Goal: Task Accomplishment & Management: Manage account settings

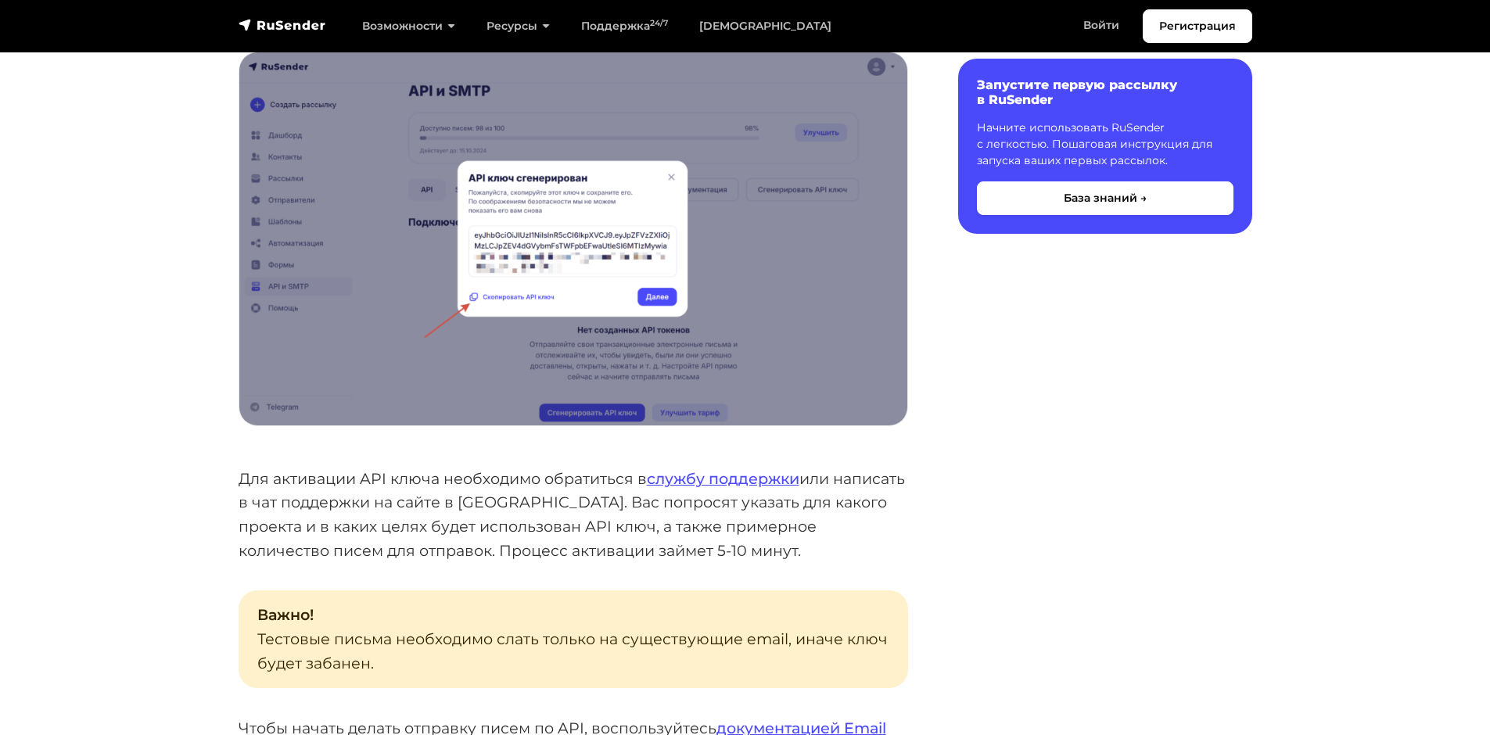
scroll to position [626, 0]
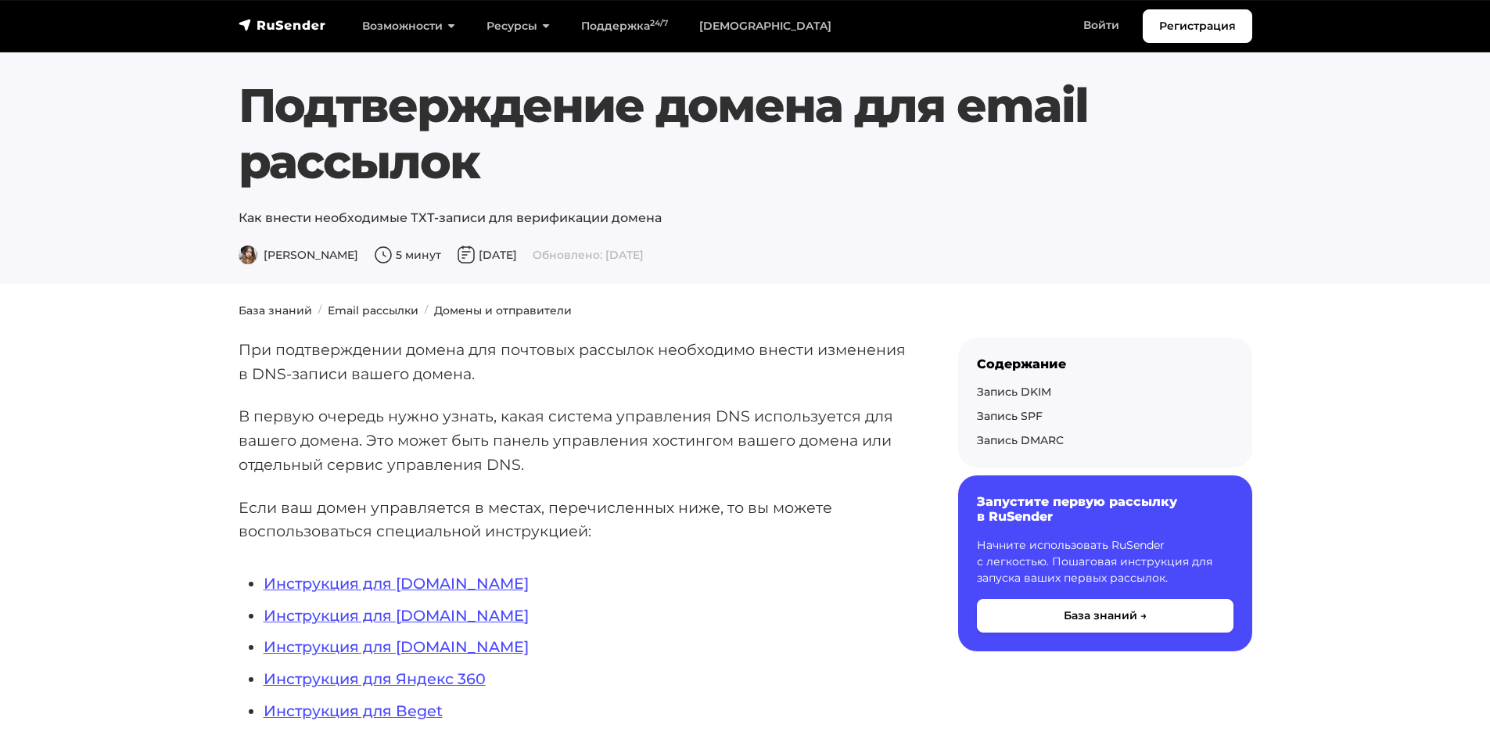
scroll to position [156, 0]
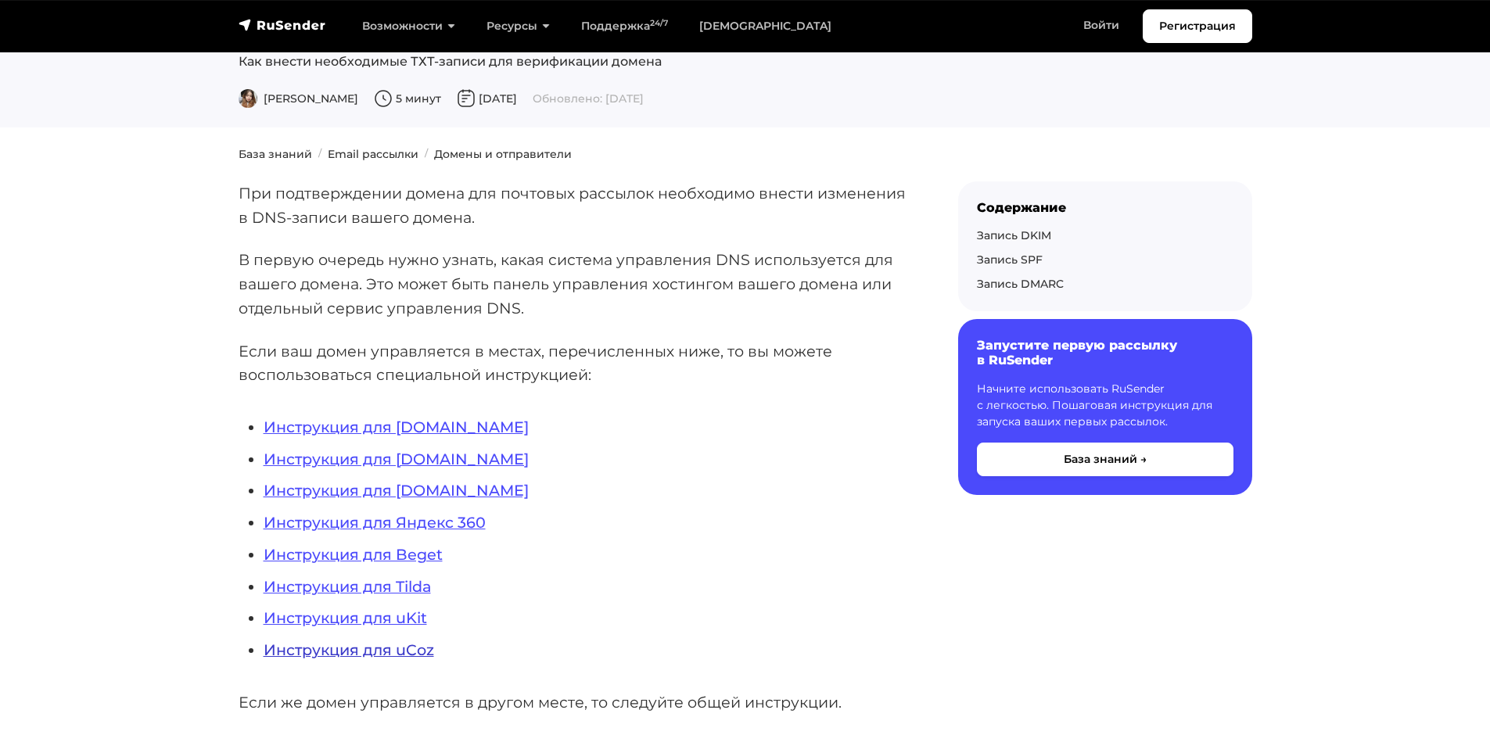
click at [429, 649] on link "Инструкция для uCoz" at bounding box center [349, 649] width 170 height 19
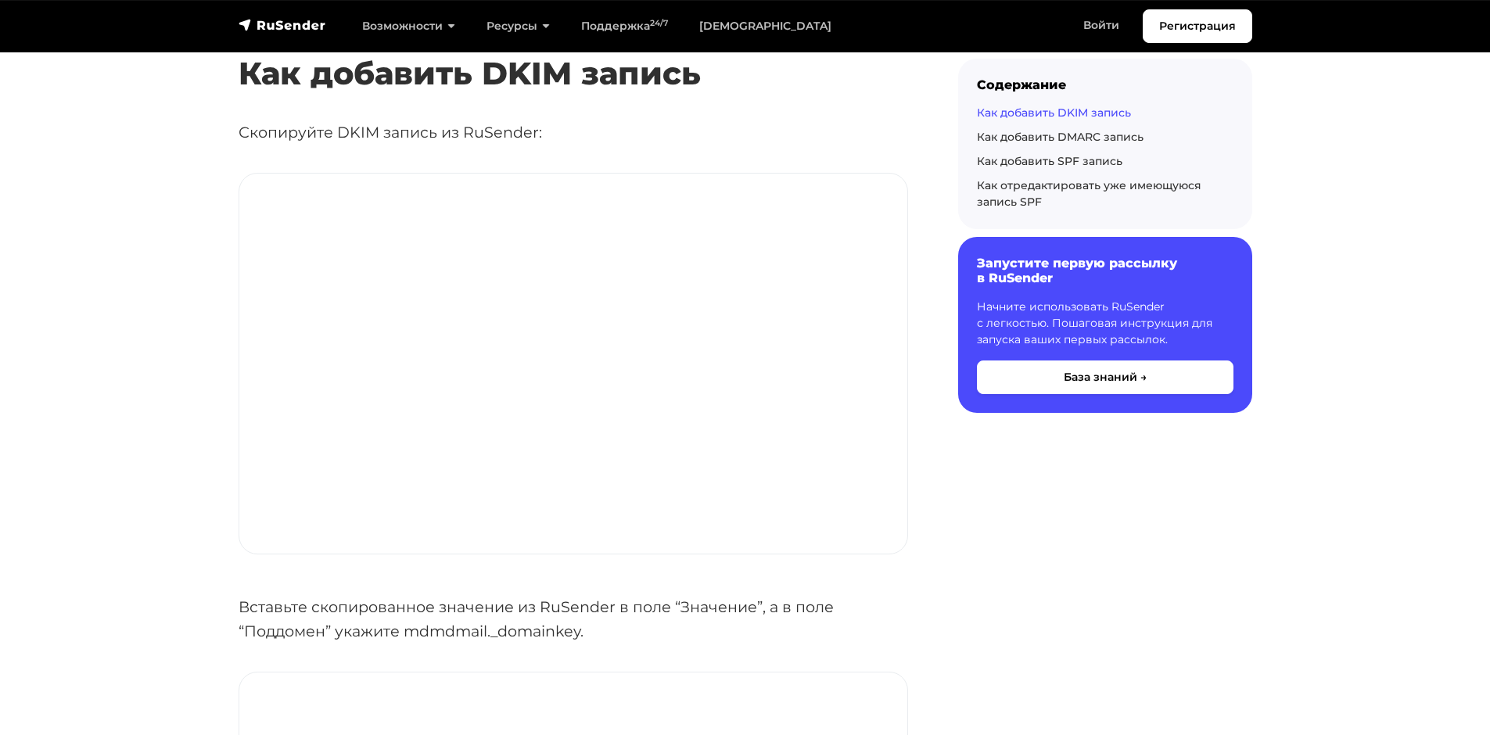
scroll to position [2659, 0]
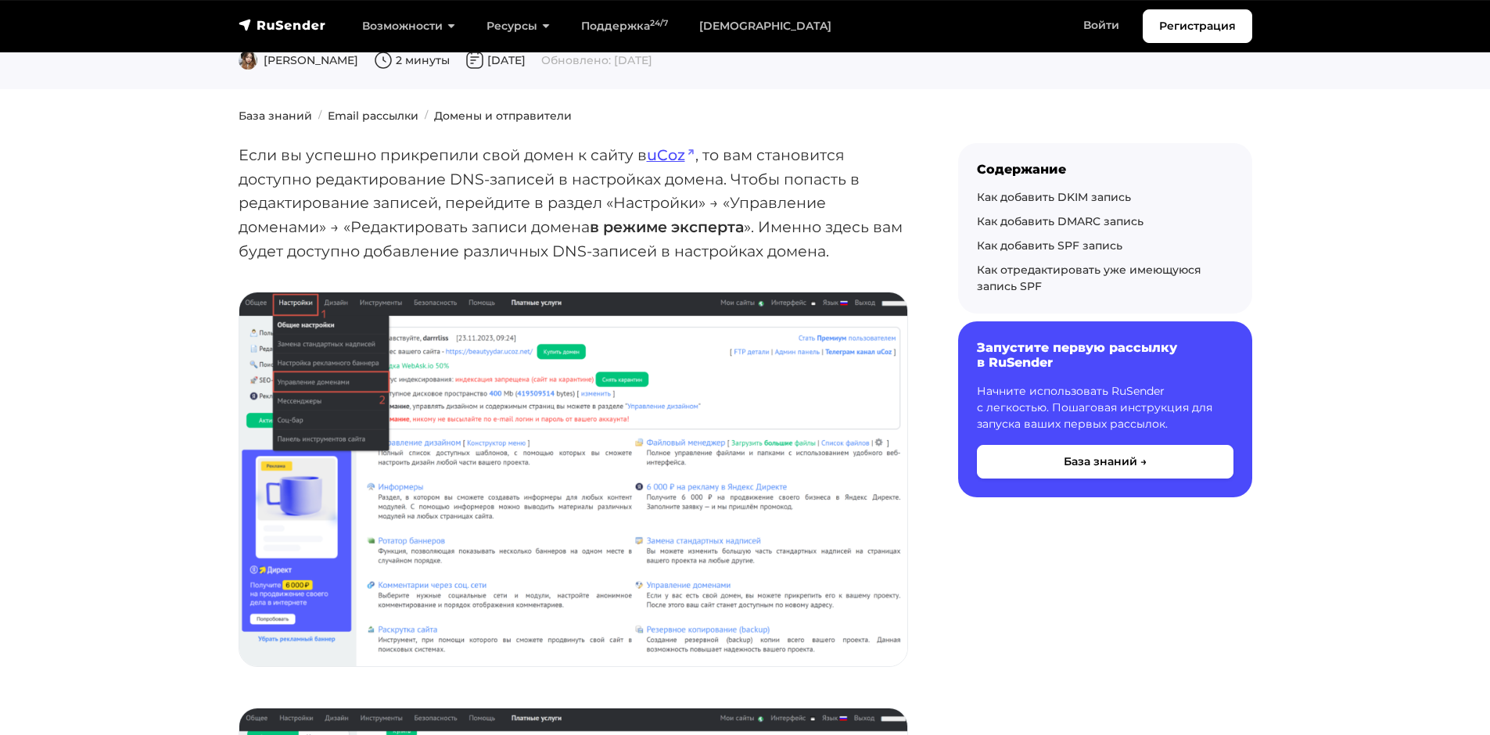
scroll to position [0, 0]
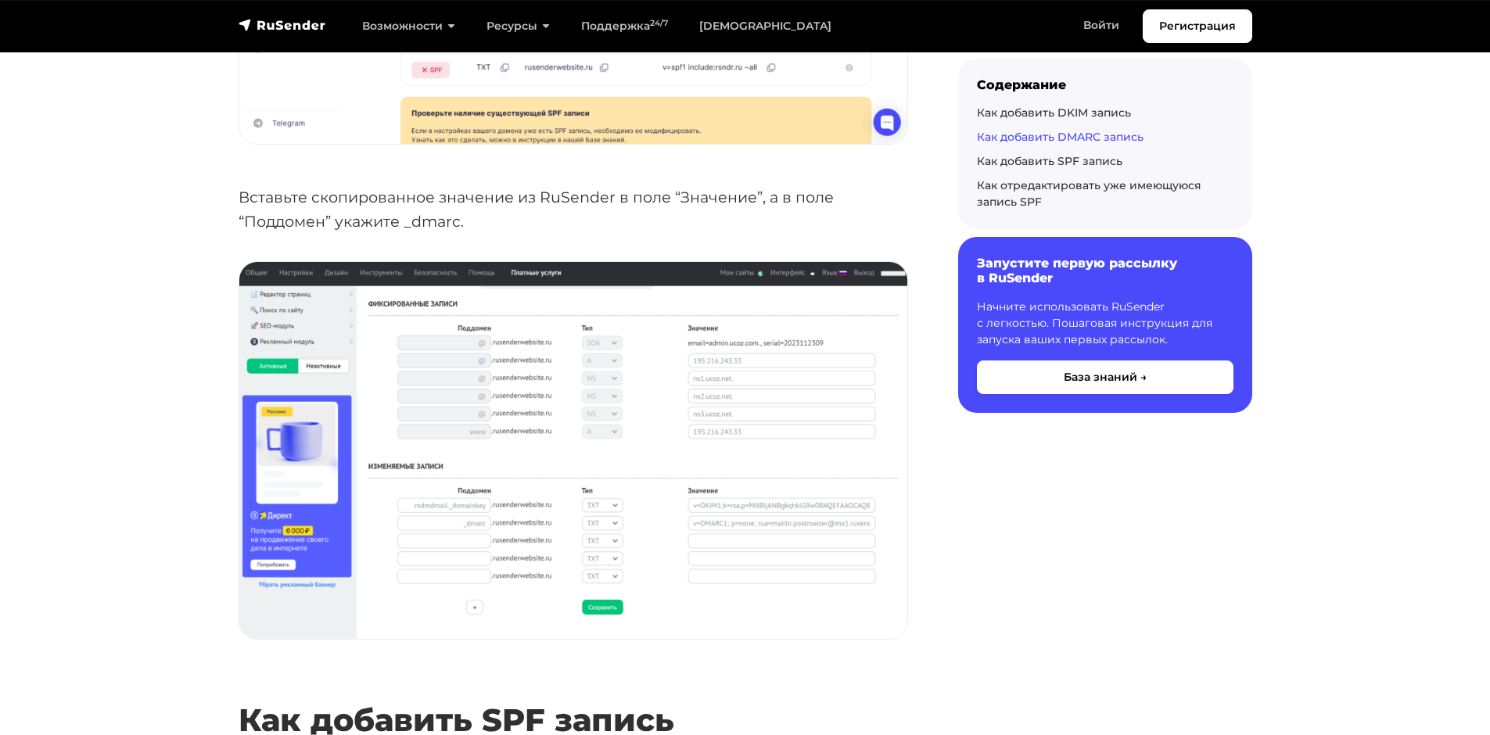
scroll to position [4223, 0]
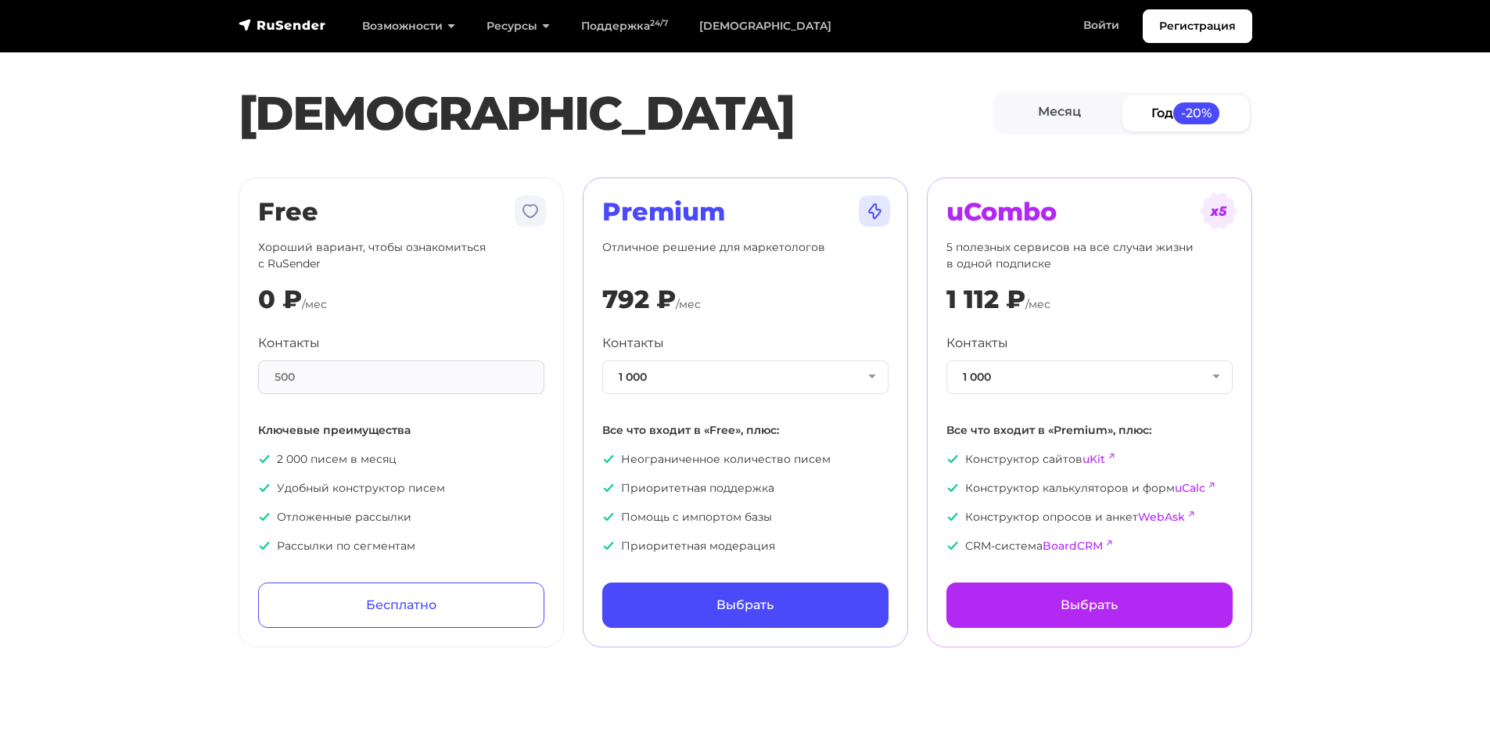
click at [348, 375] on div "500" at bounding box center [401, 377] width 286 height 34
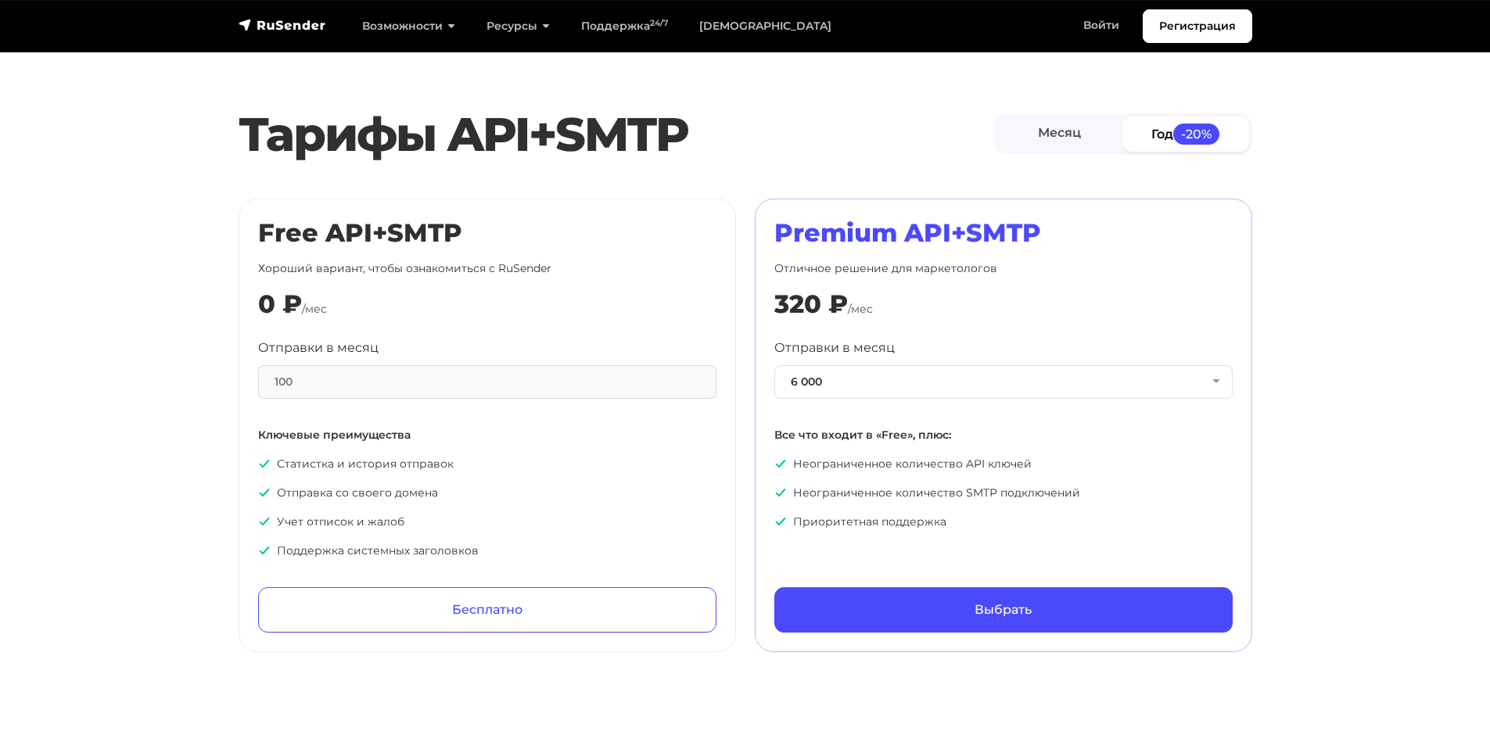
scroll to position [626, 0]
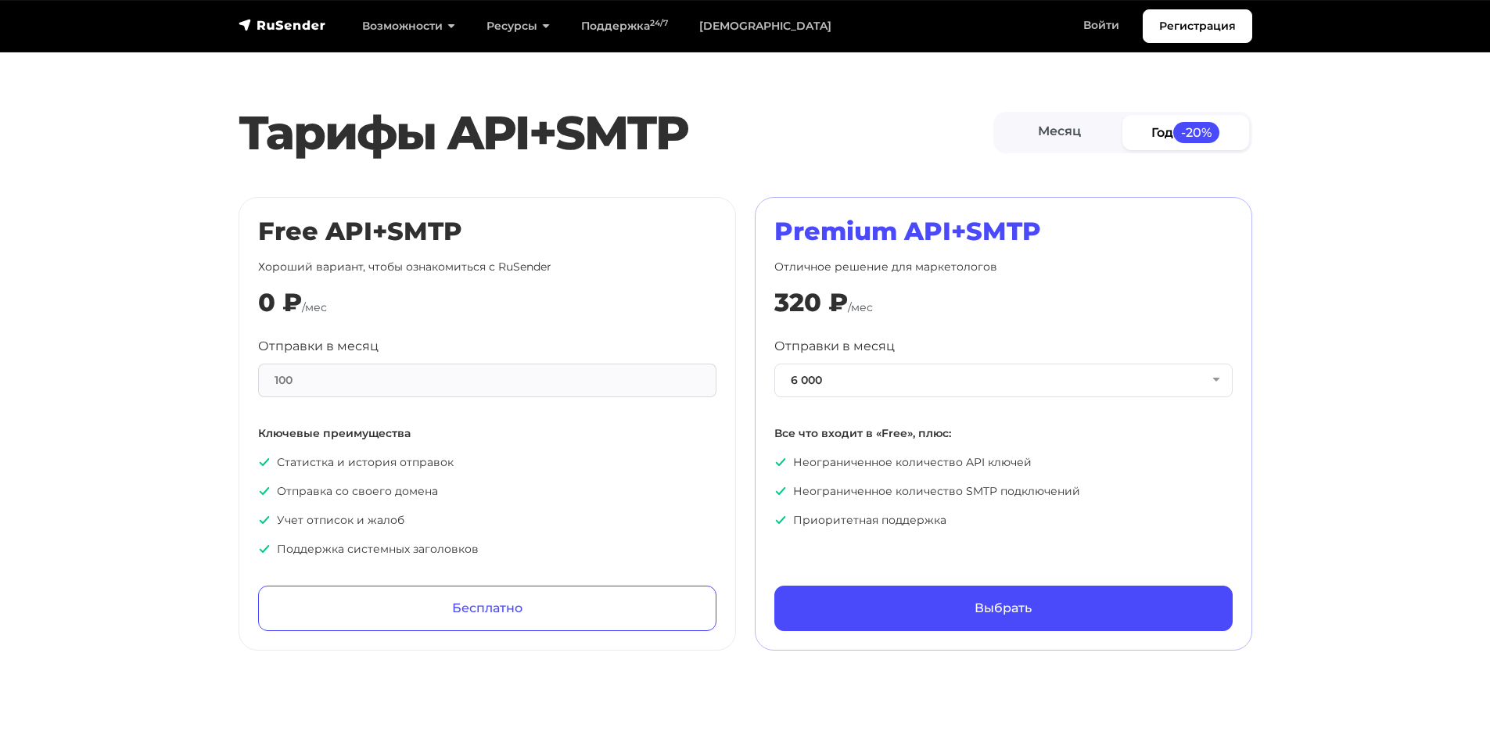
click at [338, 365] on div "100" at bounding box center [487, 381] width 458 height 34
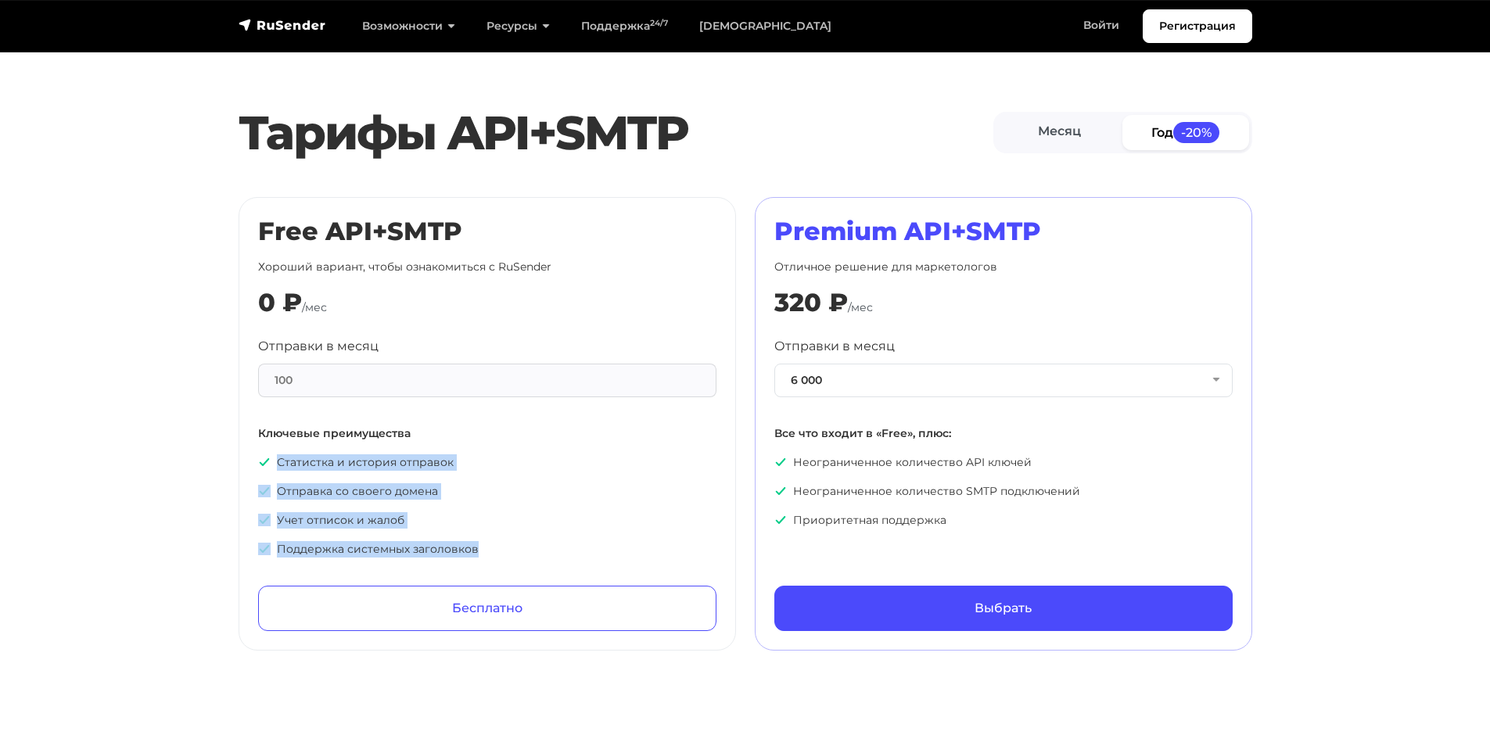
drag, startPoint x: 273, startPoint y: 447, endPoint x: 554, endPoint y: 543, distance: 296.5
click at [554, 543] on div "Free API+SMTP Хороший вариант, чтобы ознакомиться с RuSender 0 ₽ /мес Отправки …" at bounding box center [487, 424] width 497 height 454
click at [468, 508] on ul "Статистка и история отправок Отправка со своего домена Учет отписок и жалоб Под…" at bounding box center [487, 505] width 458 height 103
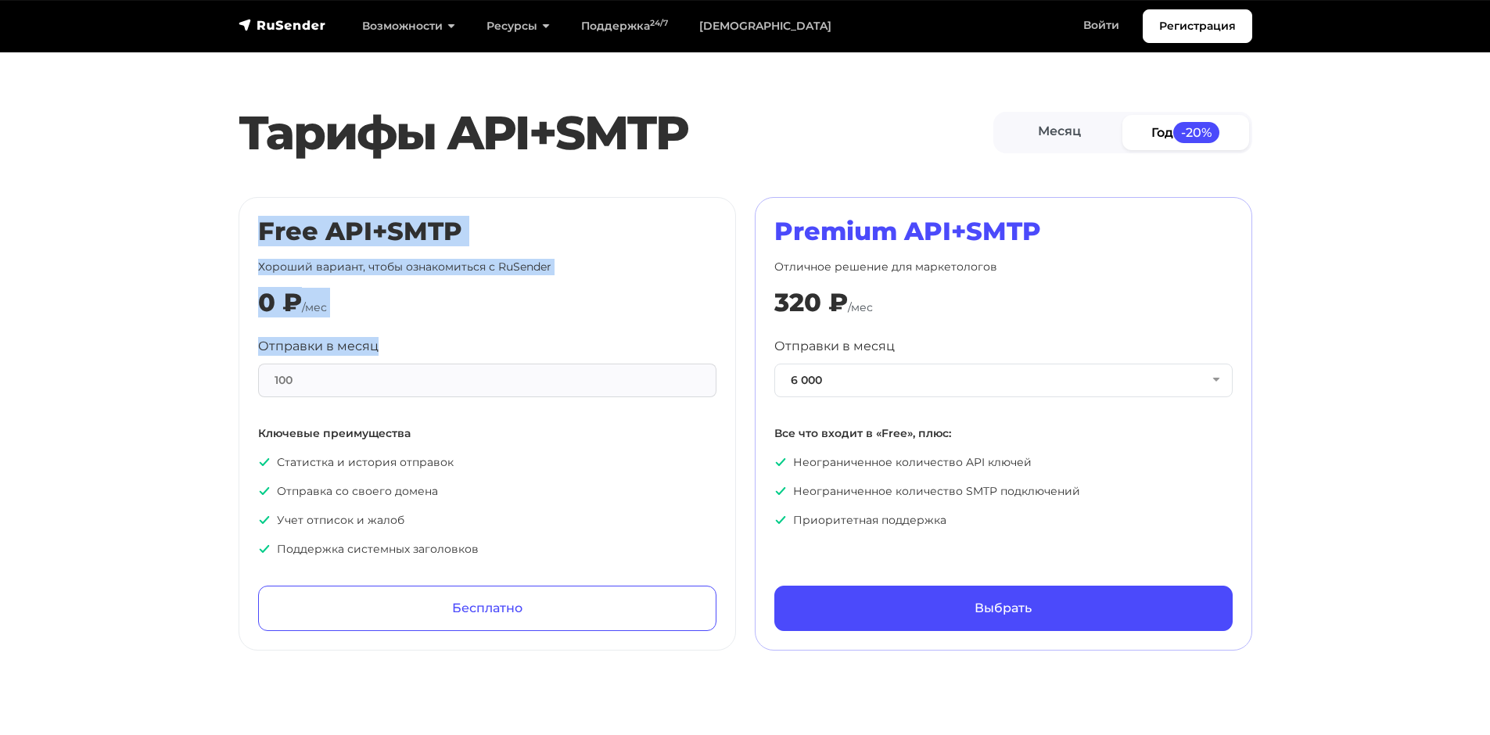
drag, startPoint x: 244, startPoint y: 226, endPoint x: 398, endPoint y: 321, distance: 180.8
click at [398, 321] on div "Free API+SMTP Хороший вариант, чтобы ознакомиться с RuSender 0 ₽ /мес Отправки …" at bounding box center [487, 424] width 497 height 454
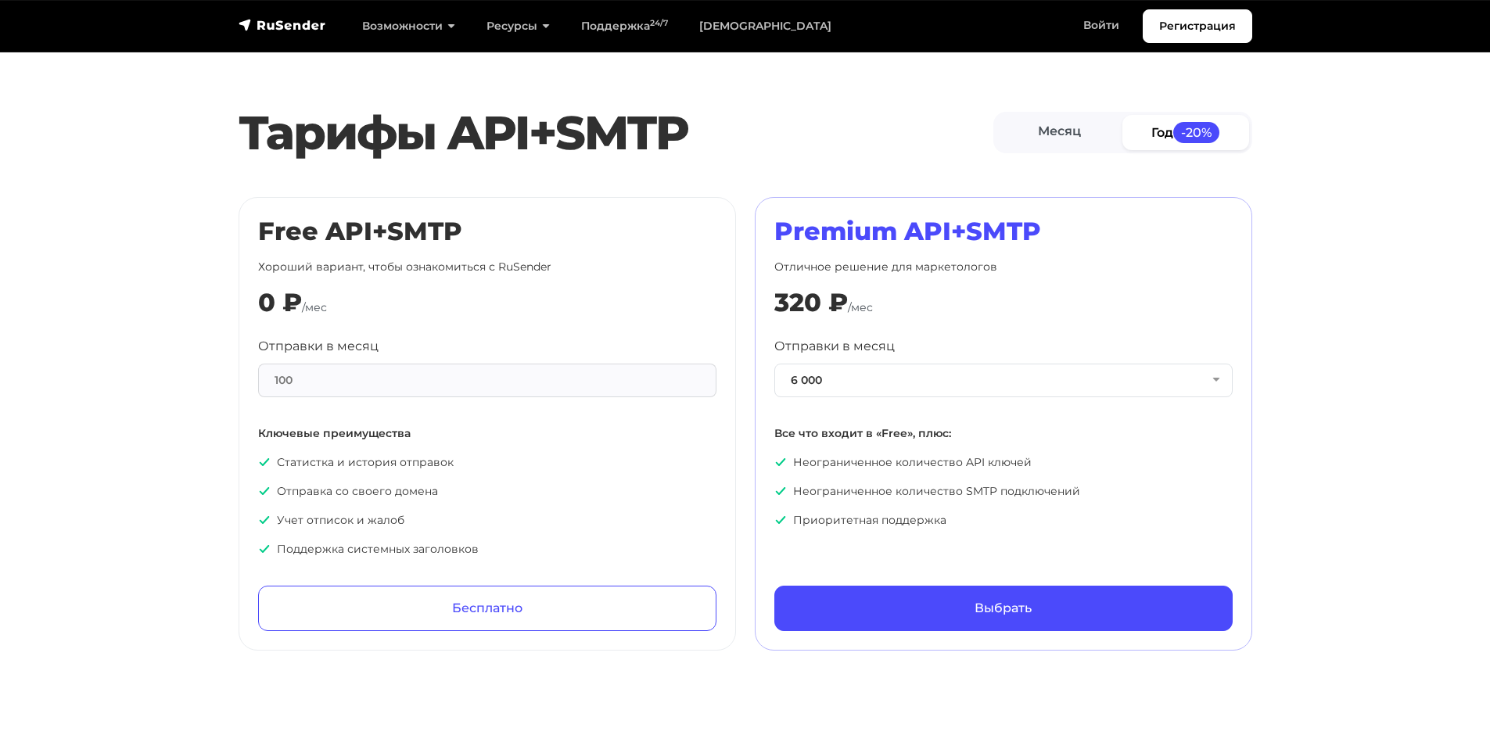
click at [398, 321] on div "Free API+SMTP Хороший вариант, чтобы ознакомиться с RuSender 0 ₽ /мес Отправки …" at bounding box center [487, 424] width 458 height 414
drag, startPoint x: 272, startPoint y: 381, endPoint x: 364, endPoint y: 378, distance: 92.3
click at [364, 378] on div "100" at bounding box center [487, 381] width 458 height 34
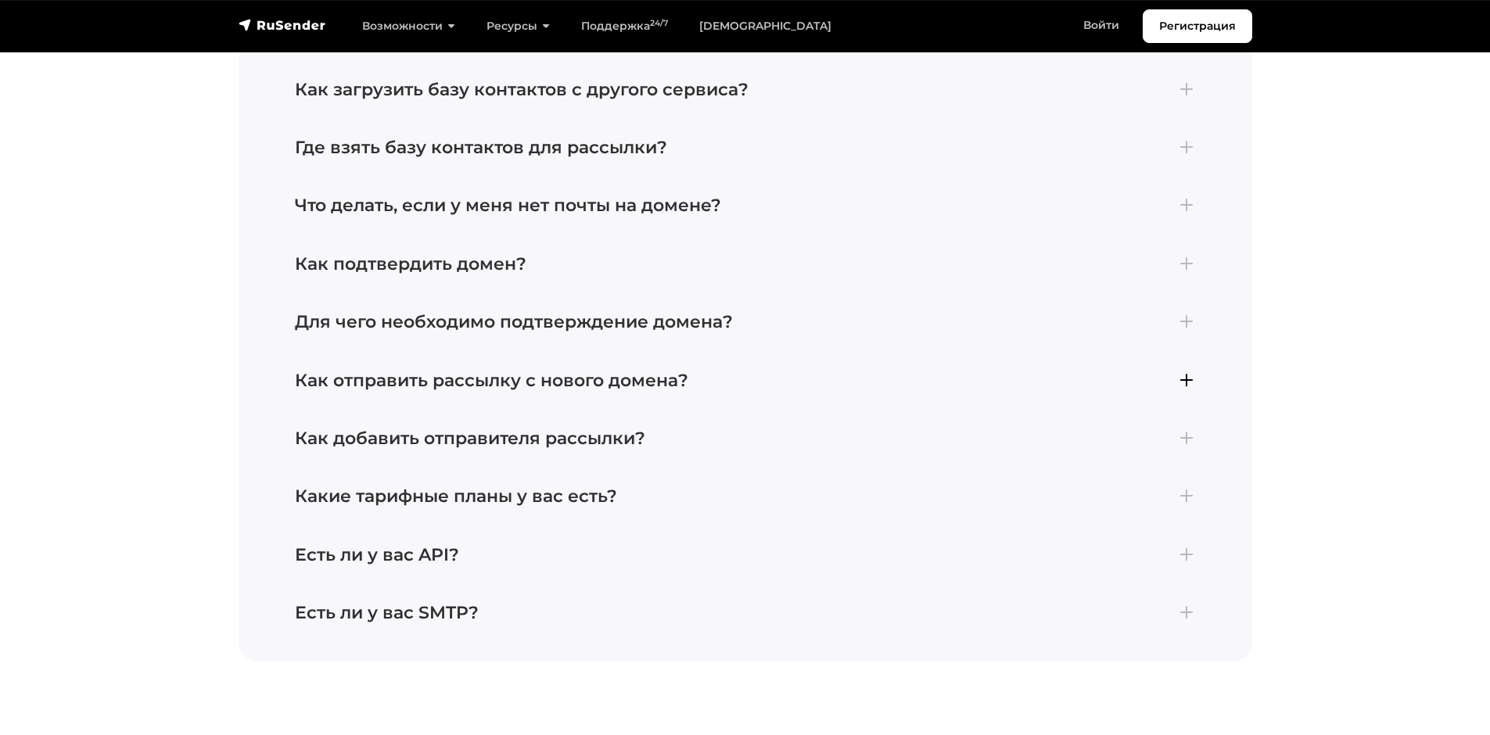
scroll to position [3754, 0]
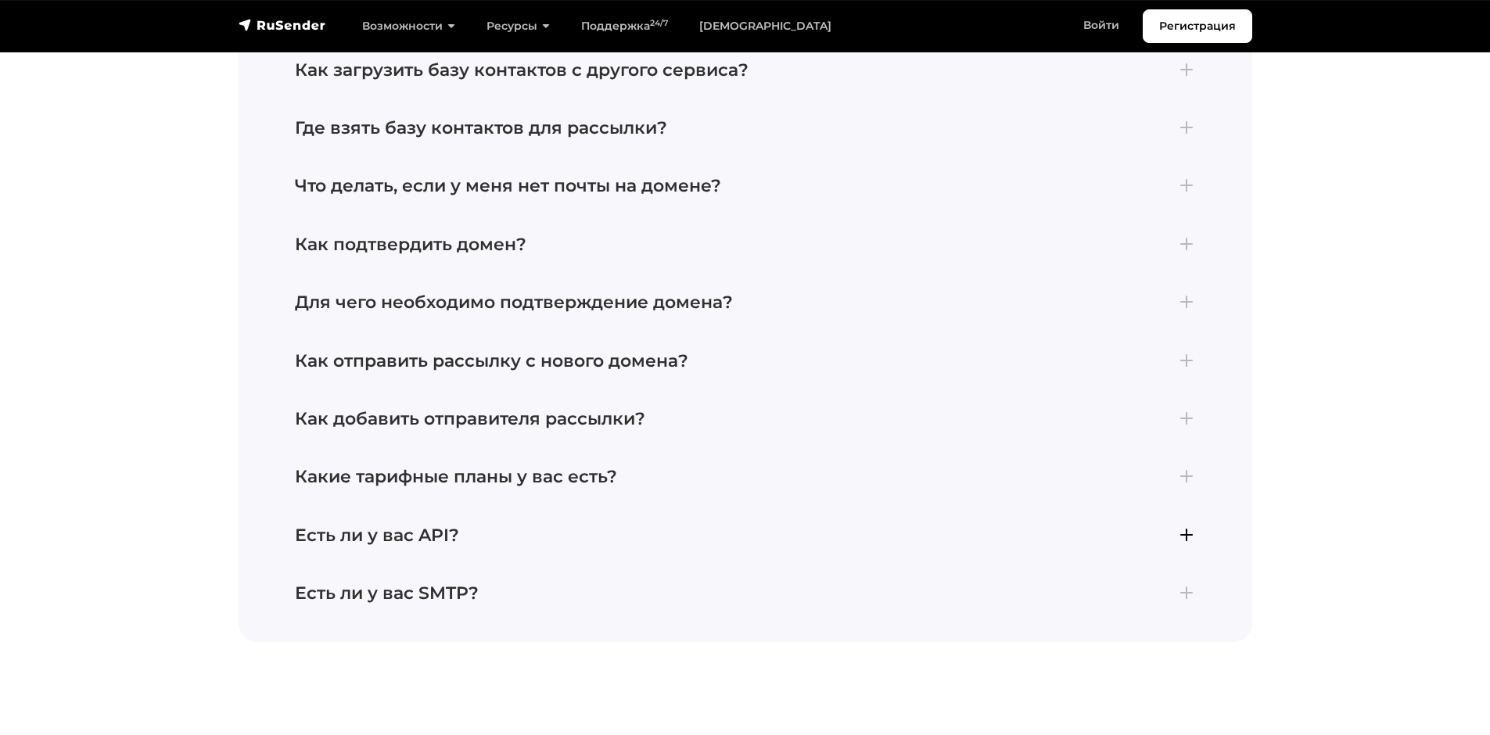
click at [529, 508] on button "Есть ли у вас API? В сервисе RuSender создание API ключа доступно по ссылке: ht…" at bounding box center [745, 536] width 957 height 58
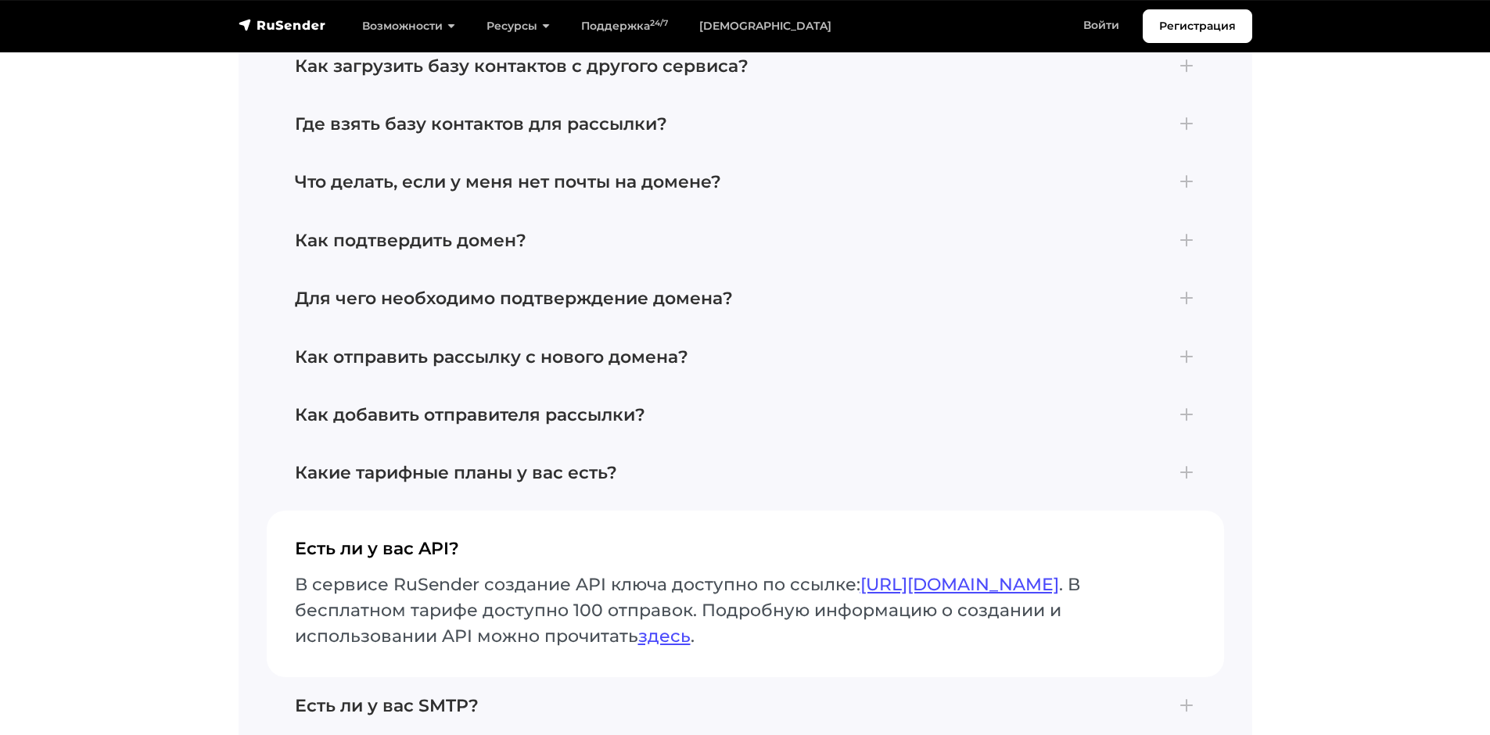
scroll to position [3637, 0]
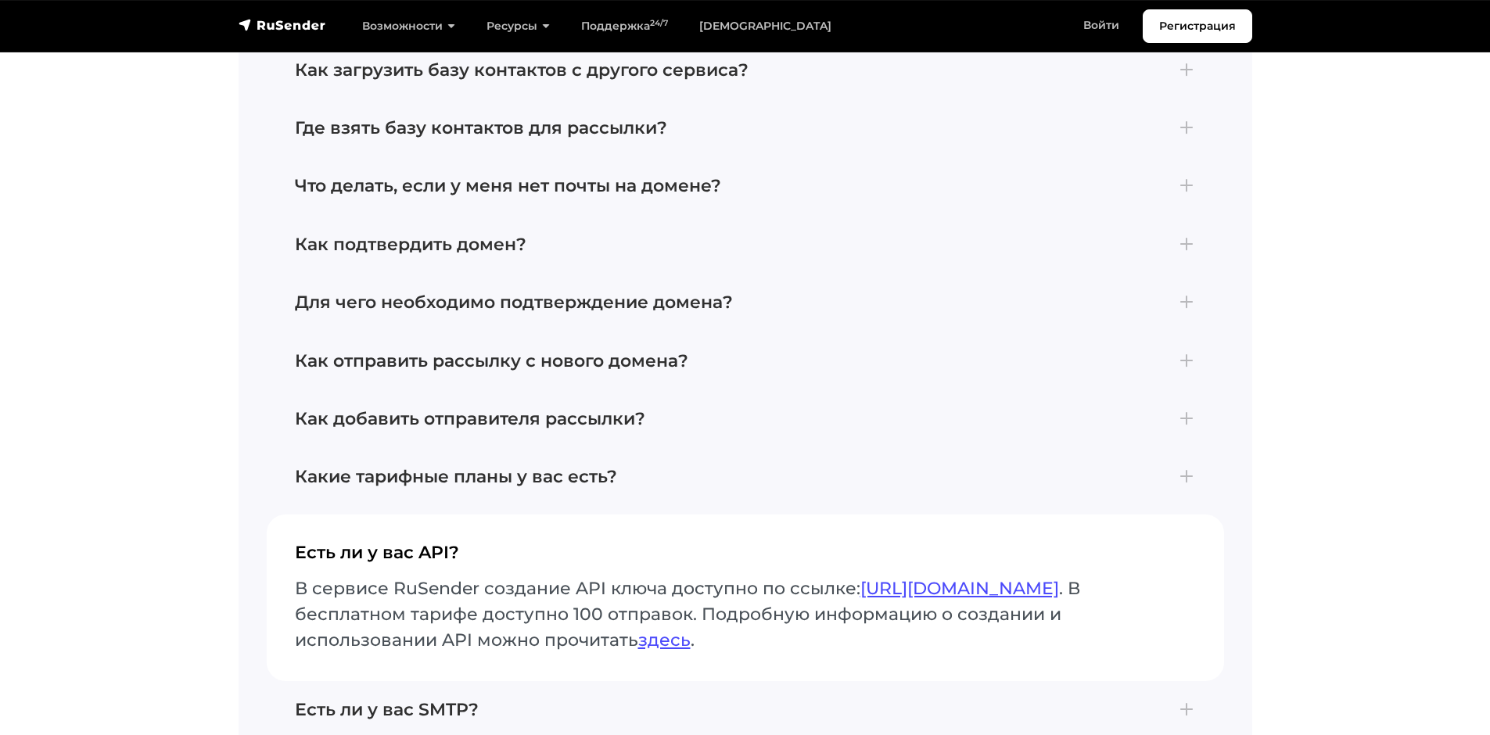
click at [518, 522] on button "Есть ли у вас API? В сервисе RuSender создание API ключа доступно по ссылке: ht…" at bounding box center [745, 598] width 957 height 167
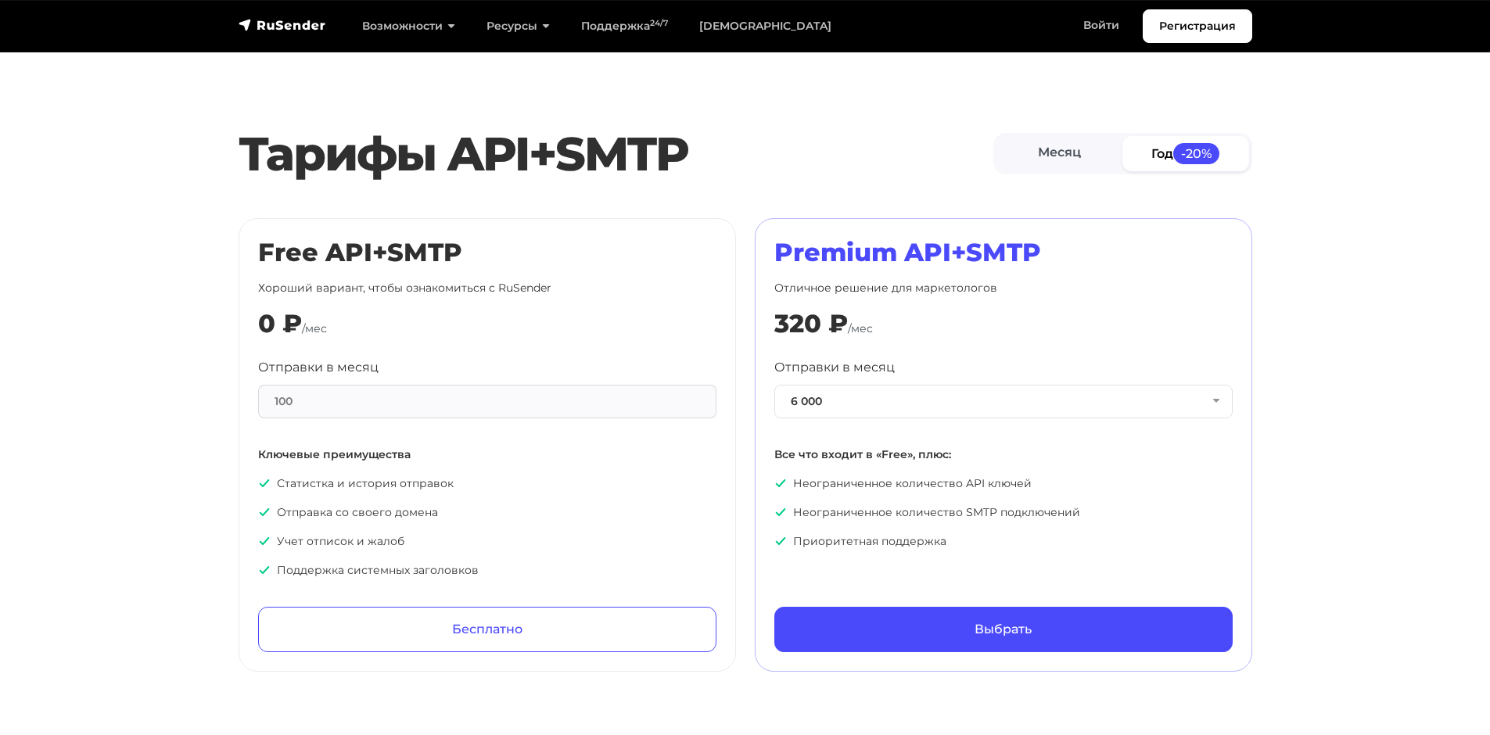
scroll to position [665, 0]
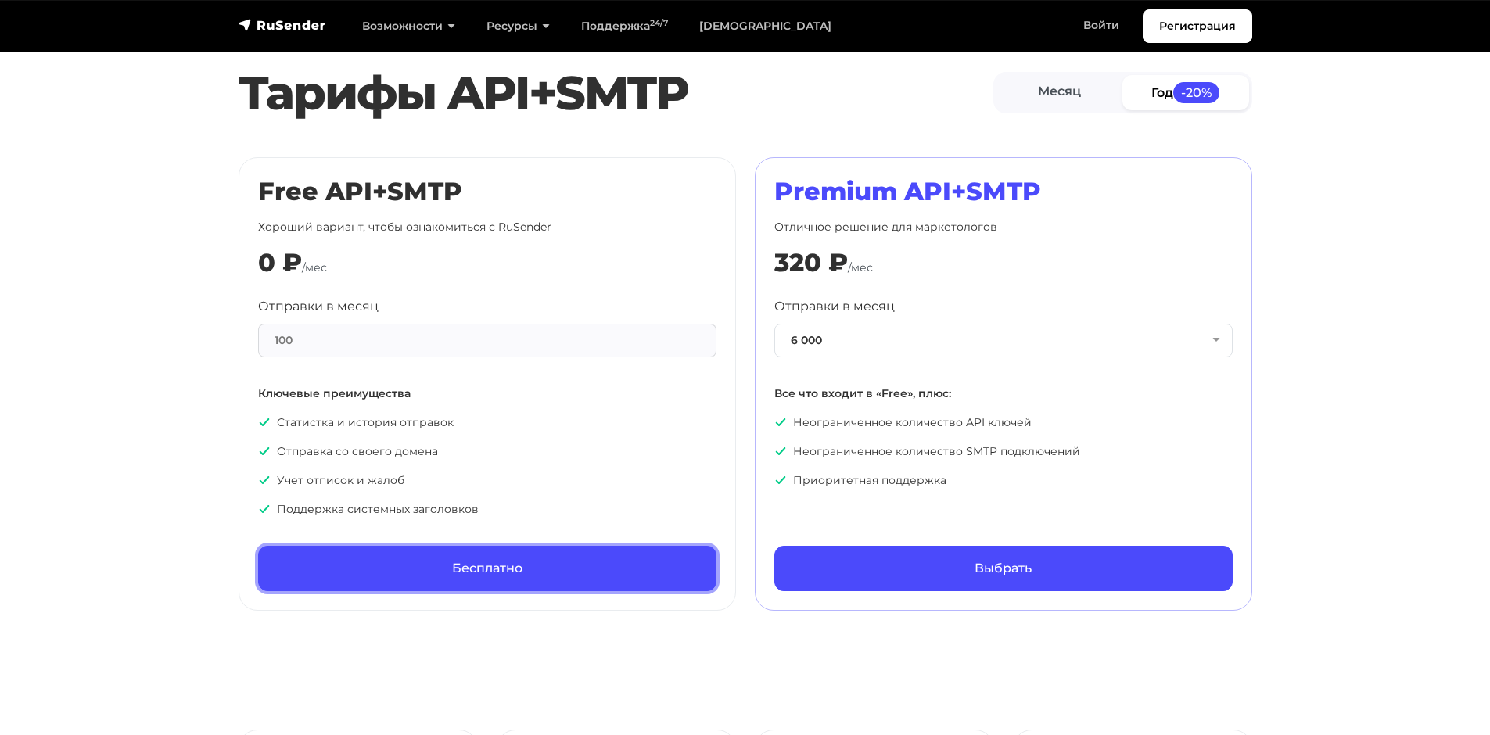
click at [452, 575] on link "Бесплатно" at bounding box center [487, 568] width 458 height 45
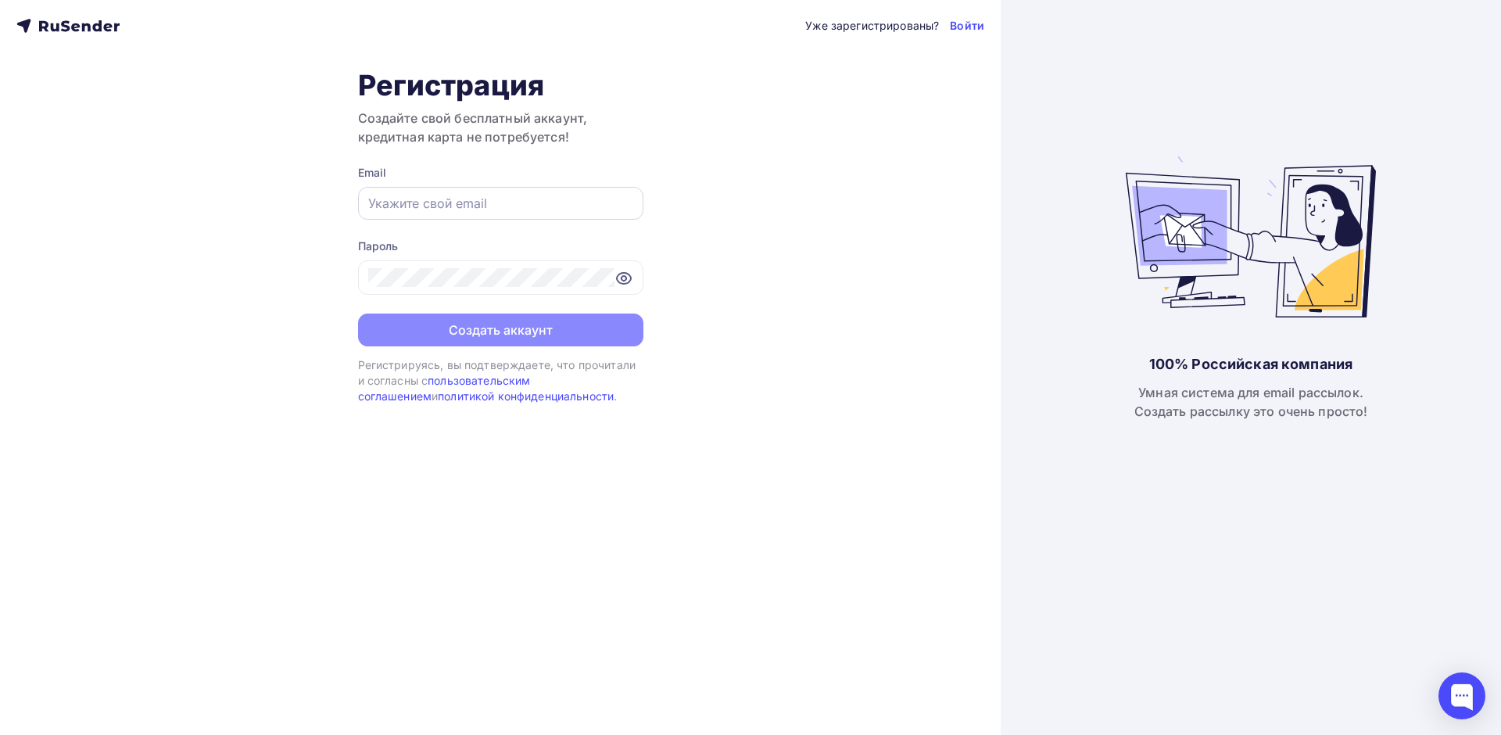
click at [438, 193] on div at bounding box center [500, 203] width 285 height 33
click at [420, 203] on input "text" at bounding box center [500, 203] width 265 height 19
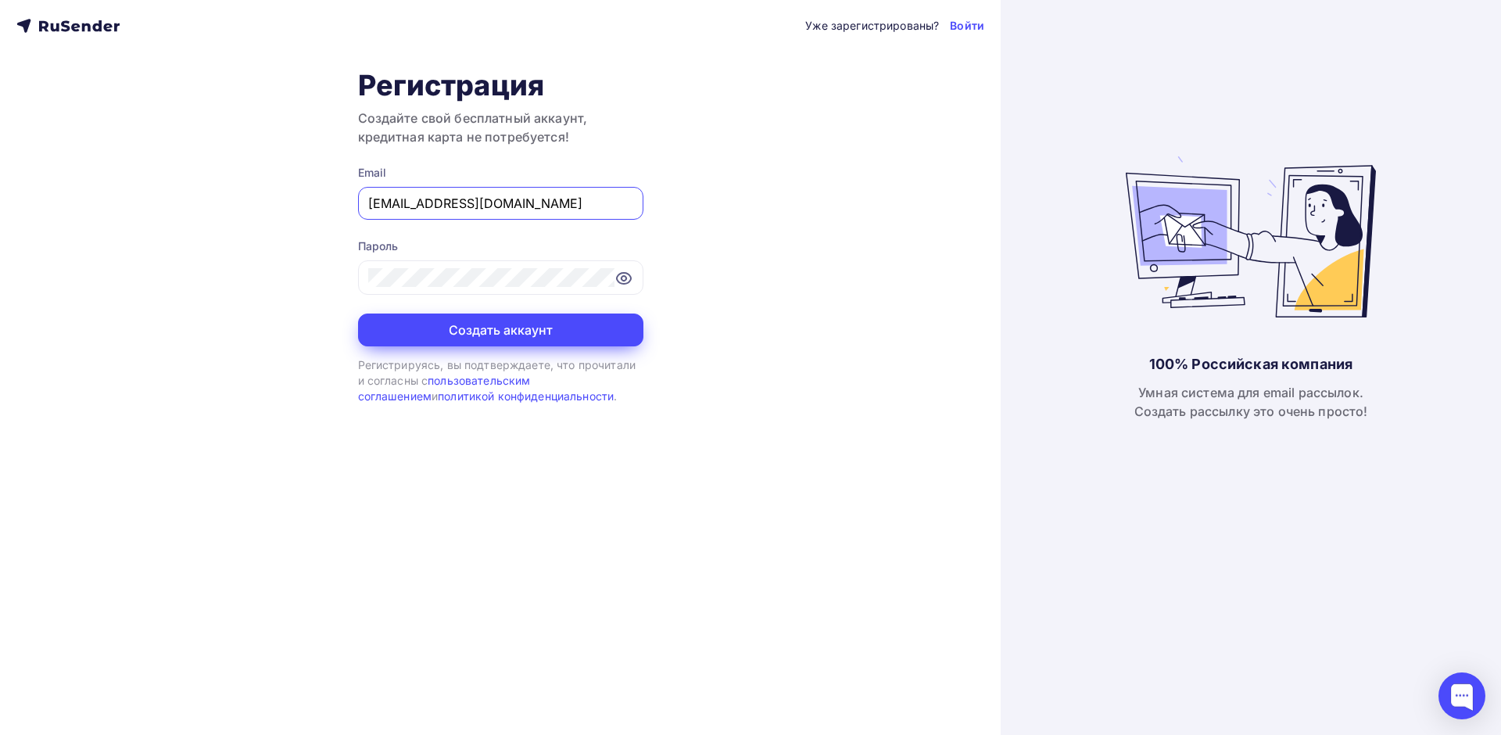
type input "admin@kiparika.ru"
click at [480, 321] on button "Создать аккаунт" at bounding box center [500, 330] width 285 height 33
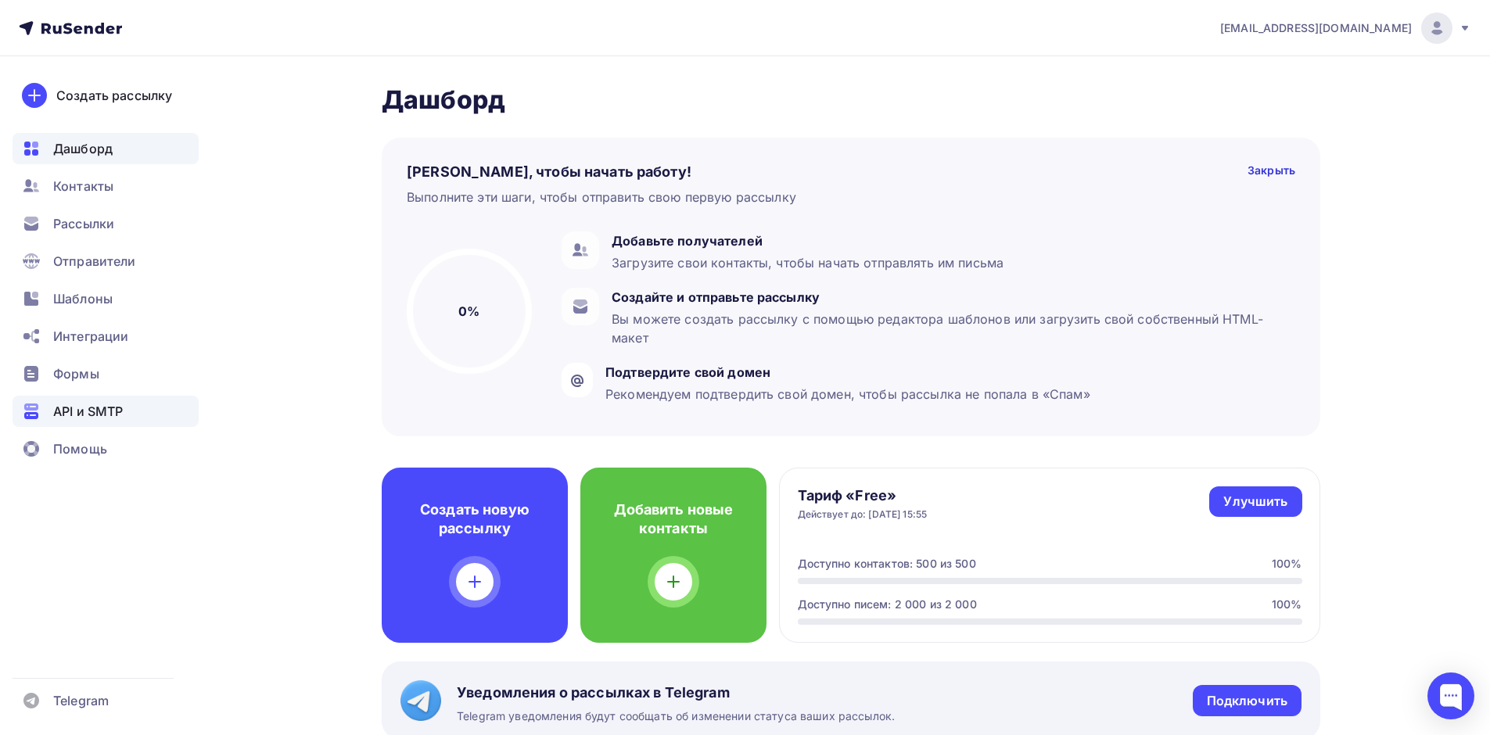
click at [145, 400] on div "API и SMTP" at bounding box center [106, 411] width 186 height 31
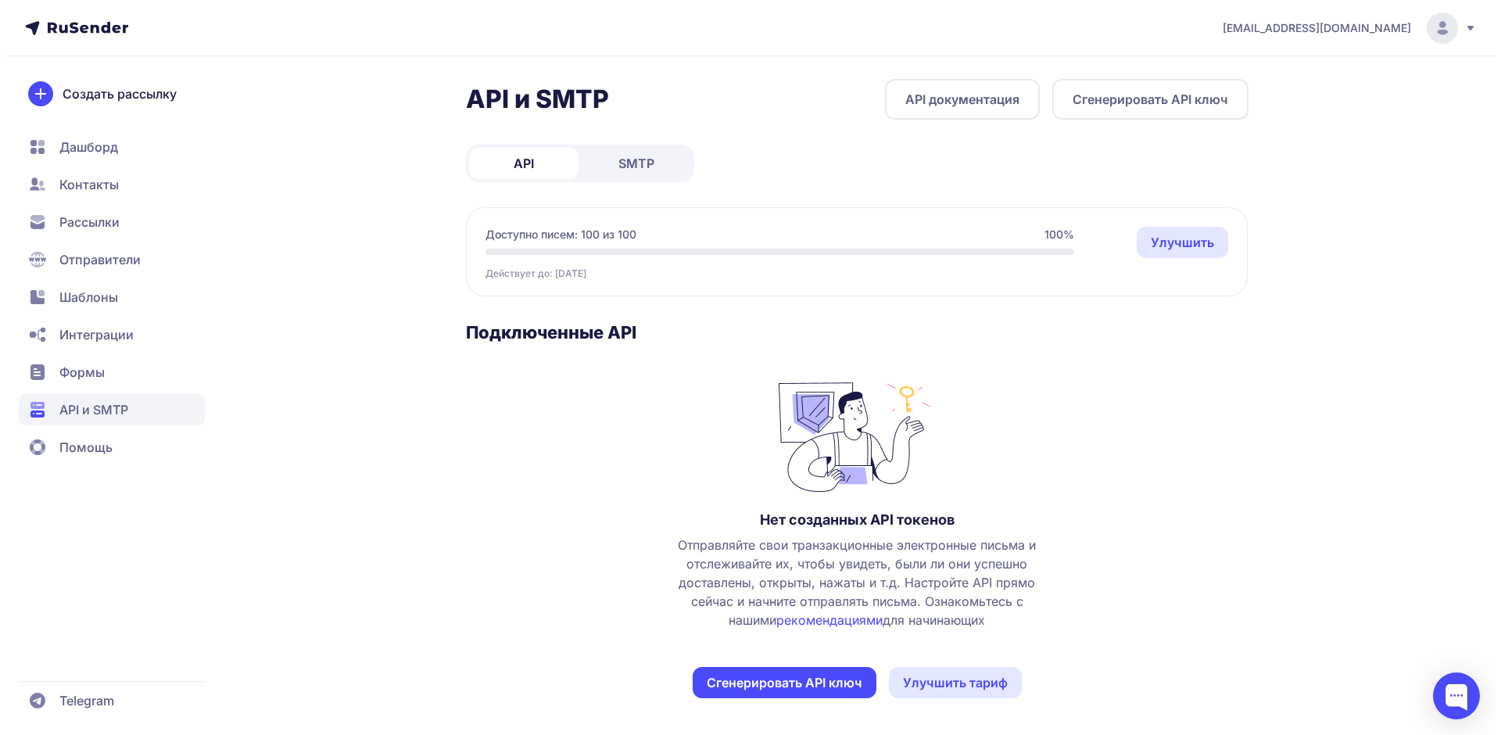
scroll to position [3, 0]
click at [828, 673] on button "Сгенерировать API ключ" at bounding box center [779, 681] width 184 height 31
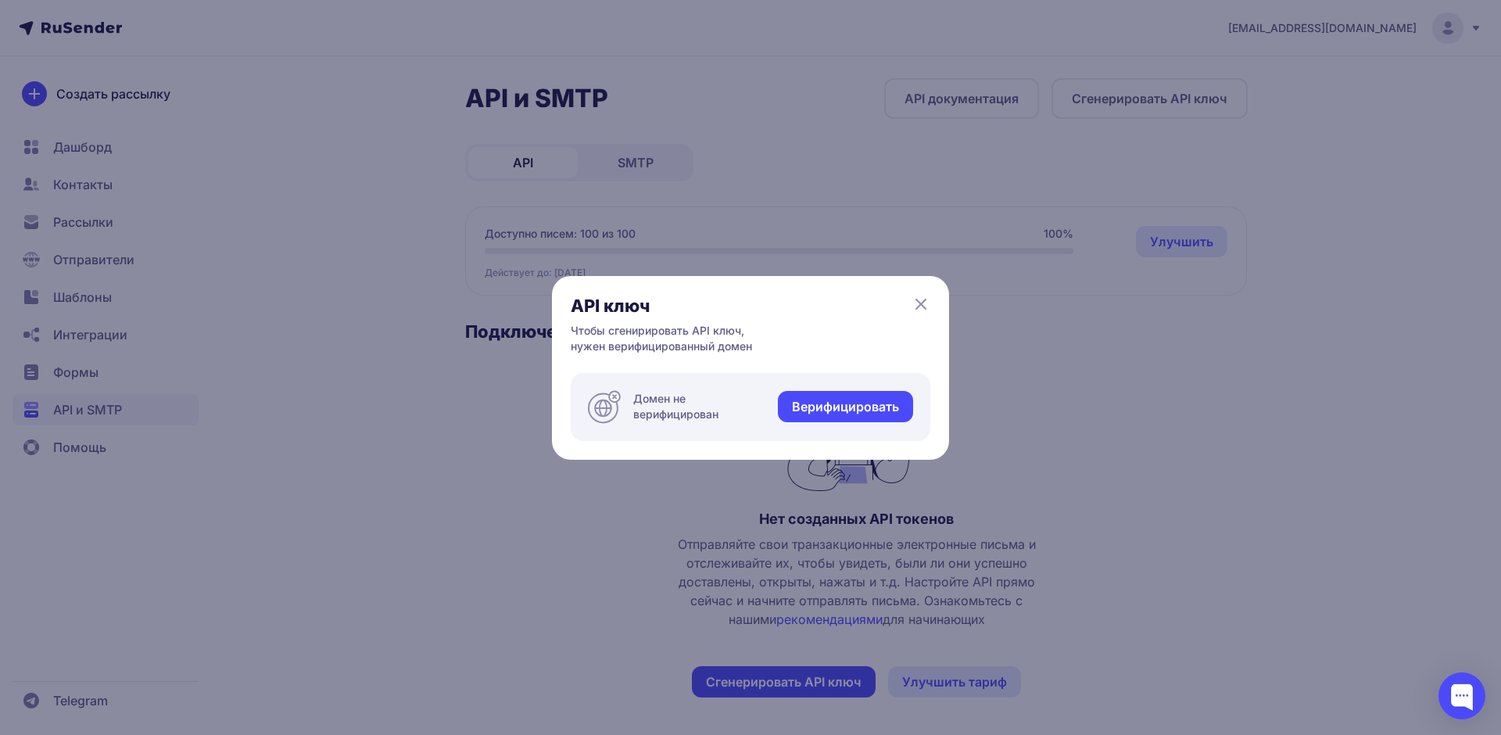
click at [875, 406] on link "Верифицировать" at bounding box center [845, 406] width 135 height 31
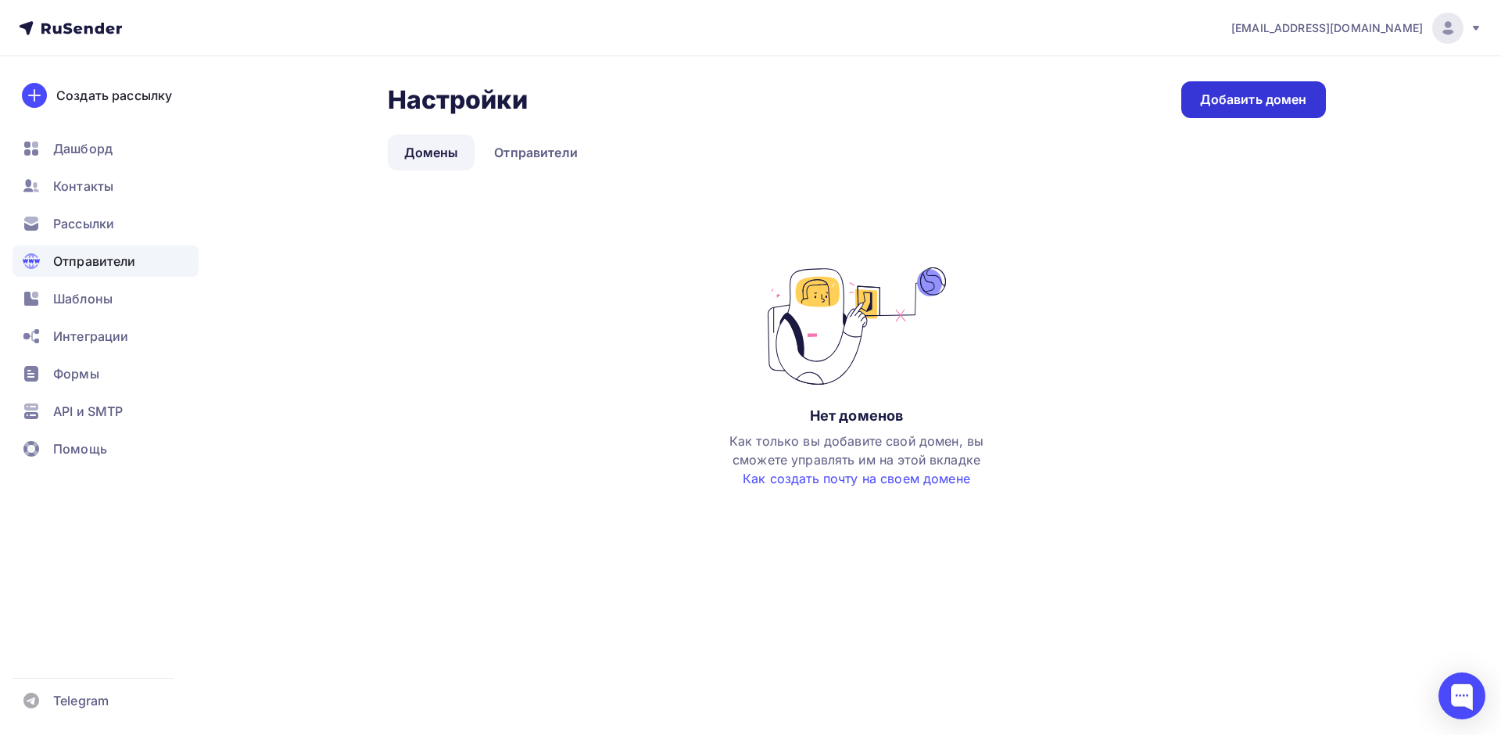
click at [1273, 94] on div "Добавить домен" at bounding box center [1253, 100] width 107 height 18
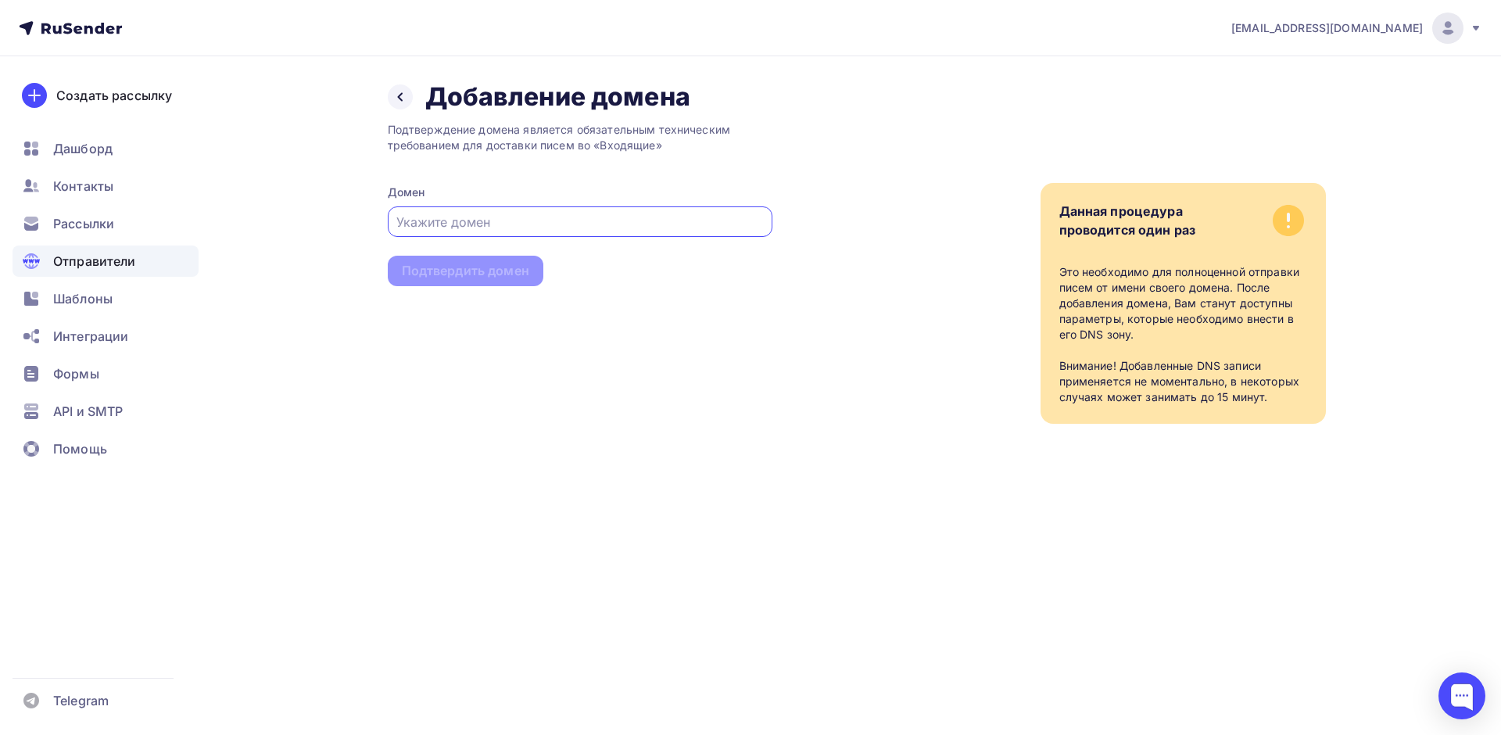
click at [614, 227] on input "text" at bounding box center [579, 222] width 367 height 19
type input "angelsradio.ru"
click at [493, 272] on div "Подтвердить домен" at bounding box center [465, 271] width 127 height 18
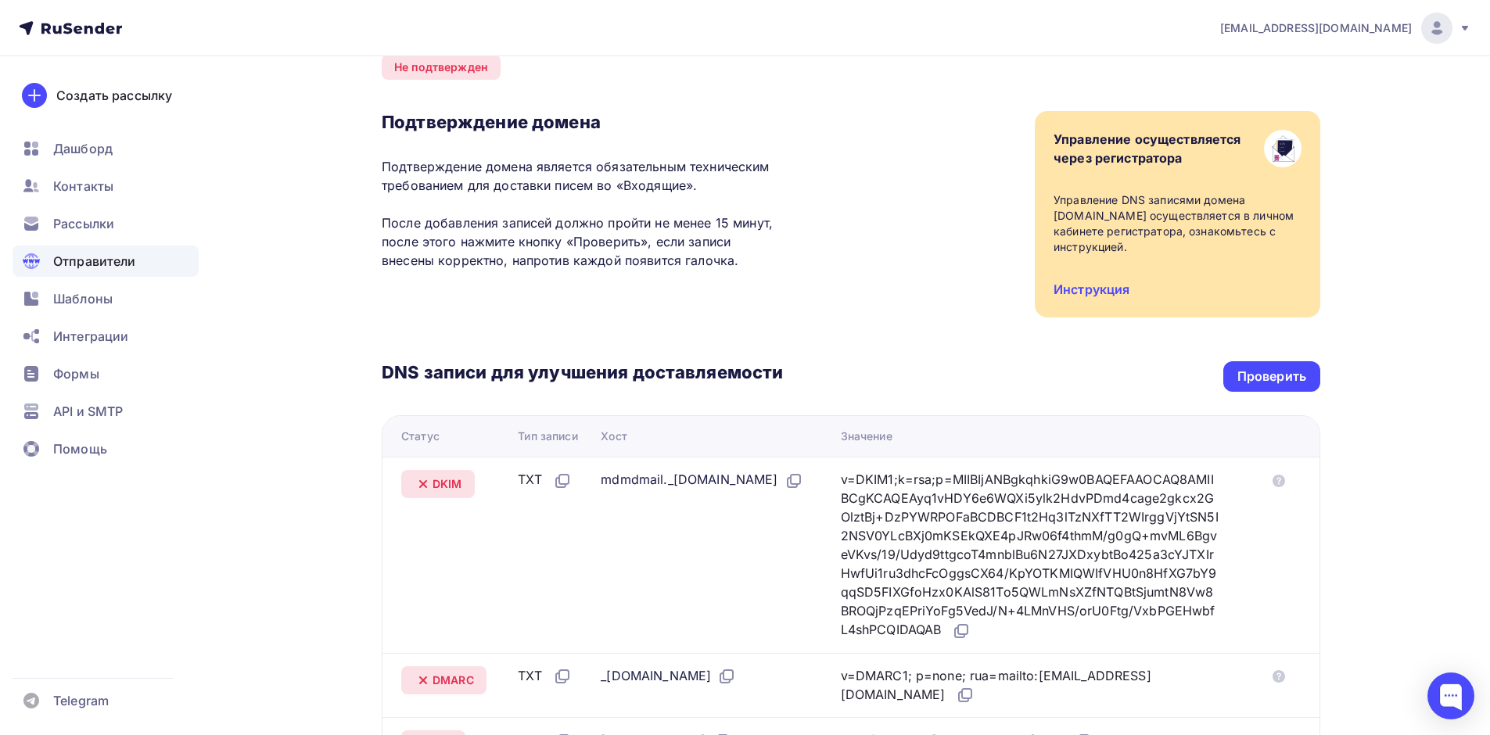
scroll to position [380, 0]
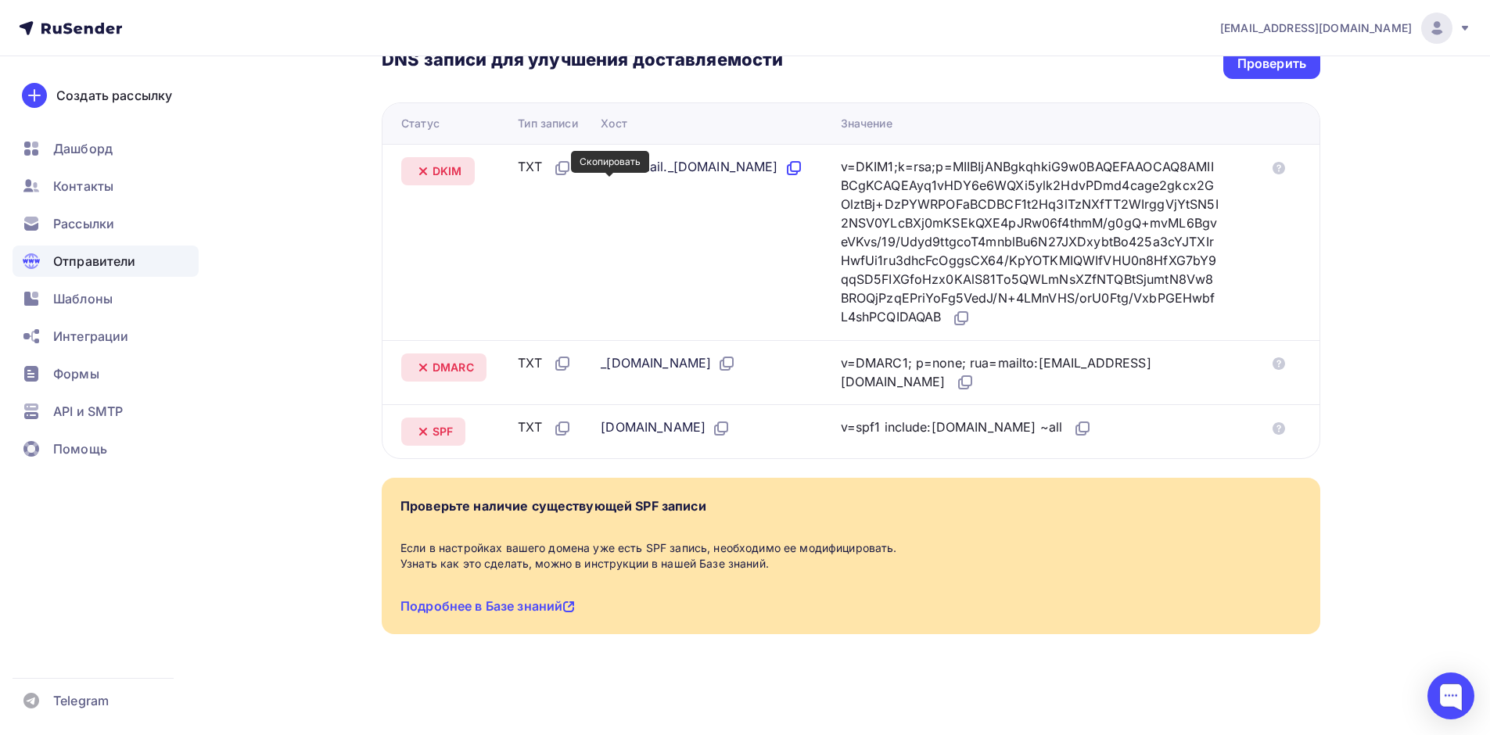
click at [784, 178] on icon at bounding box center [793, 168] width 19 height 19
click at [967, 320] on icon at bounding box center [962, 316] width 9 height 9
click at [750, 350] on td "_dmarc.angelsradio.ru" at bounding box center [713, 372] width 239 height 65
click at [736, 357] on icon at bounding box center [726, 363] width 19 height 19
click at [962, 378] on icon at bounding box center [966, 380] width 9 height 9
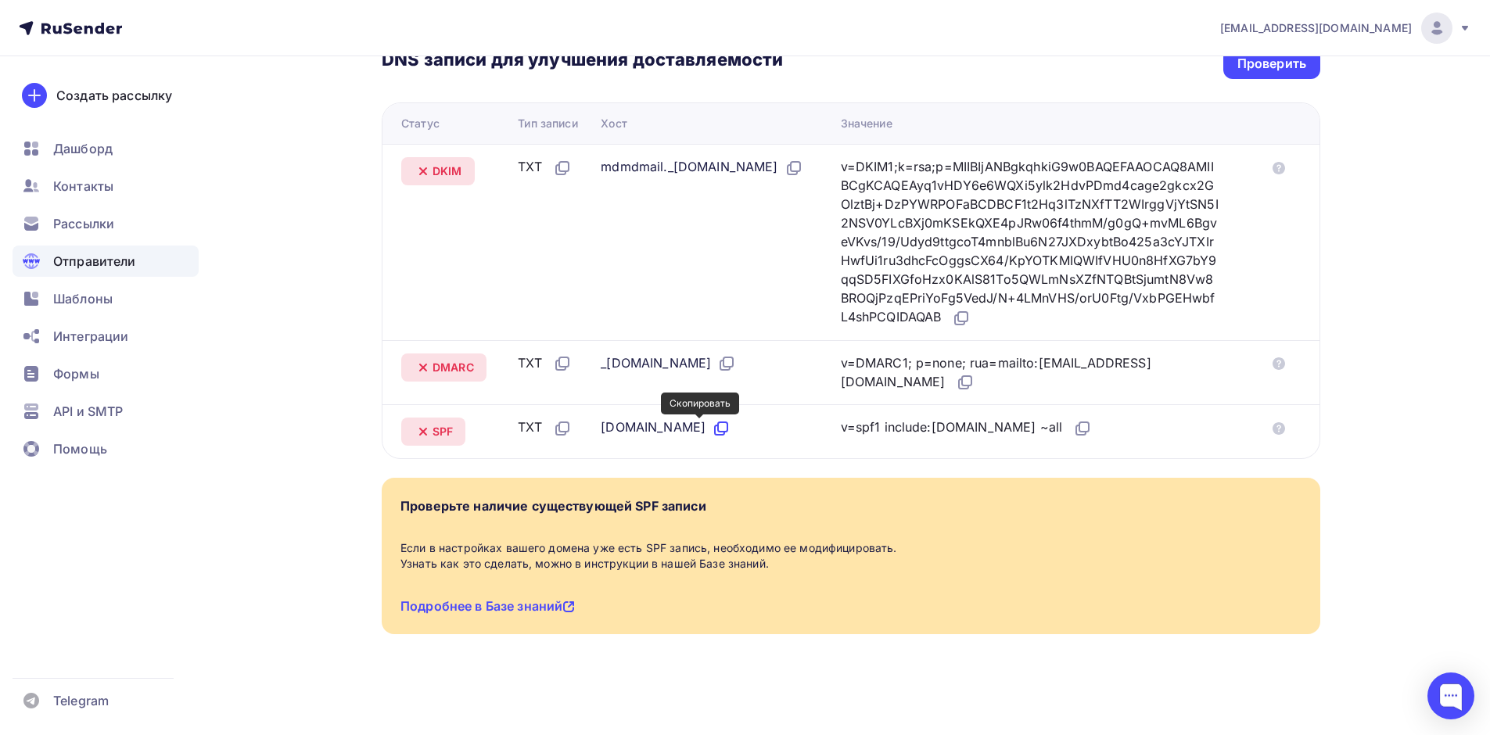
click at [712, 428] on icon at bounding box center [721, 428] width 19 height 19
click at [1073, 423] on icon at bounding box center [1082, 428] width 19 height 19
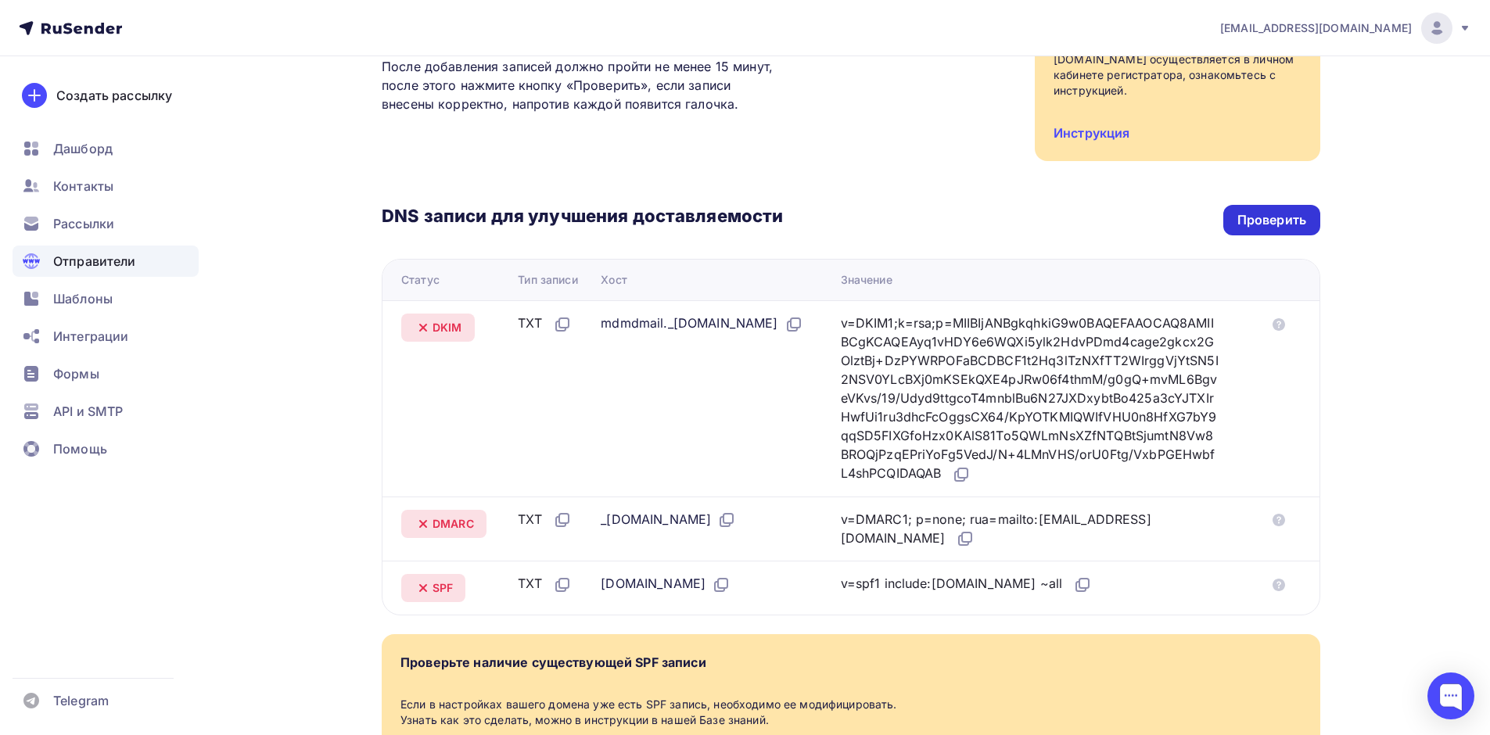
click at [1268, 220] on div "Проверить" at bounding box center [1271, 220] width 69 height 18
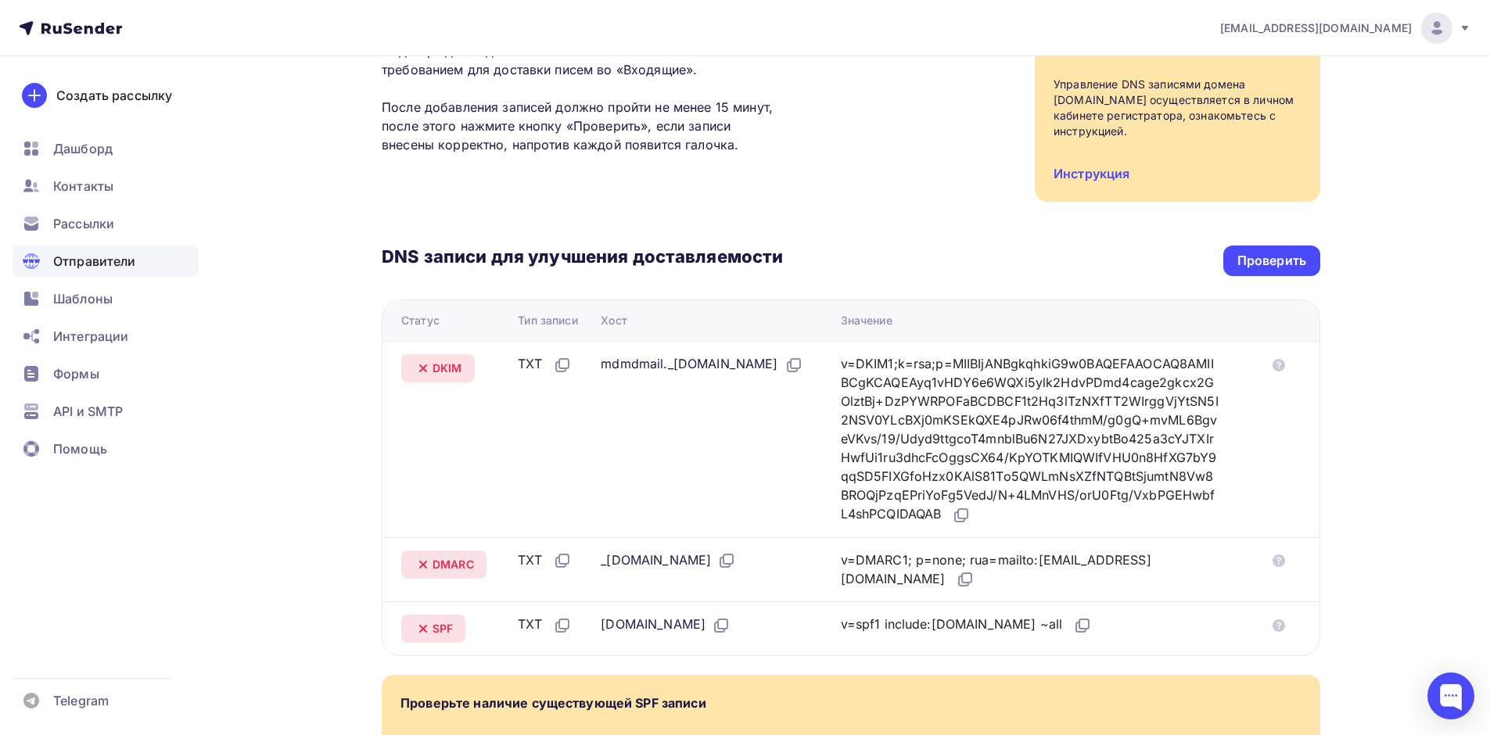
scroll to position [0, 0]
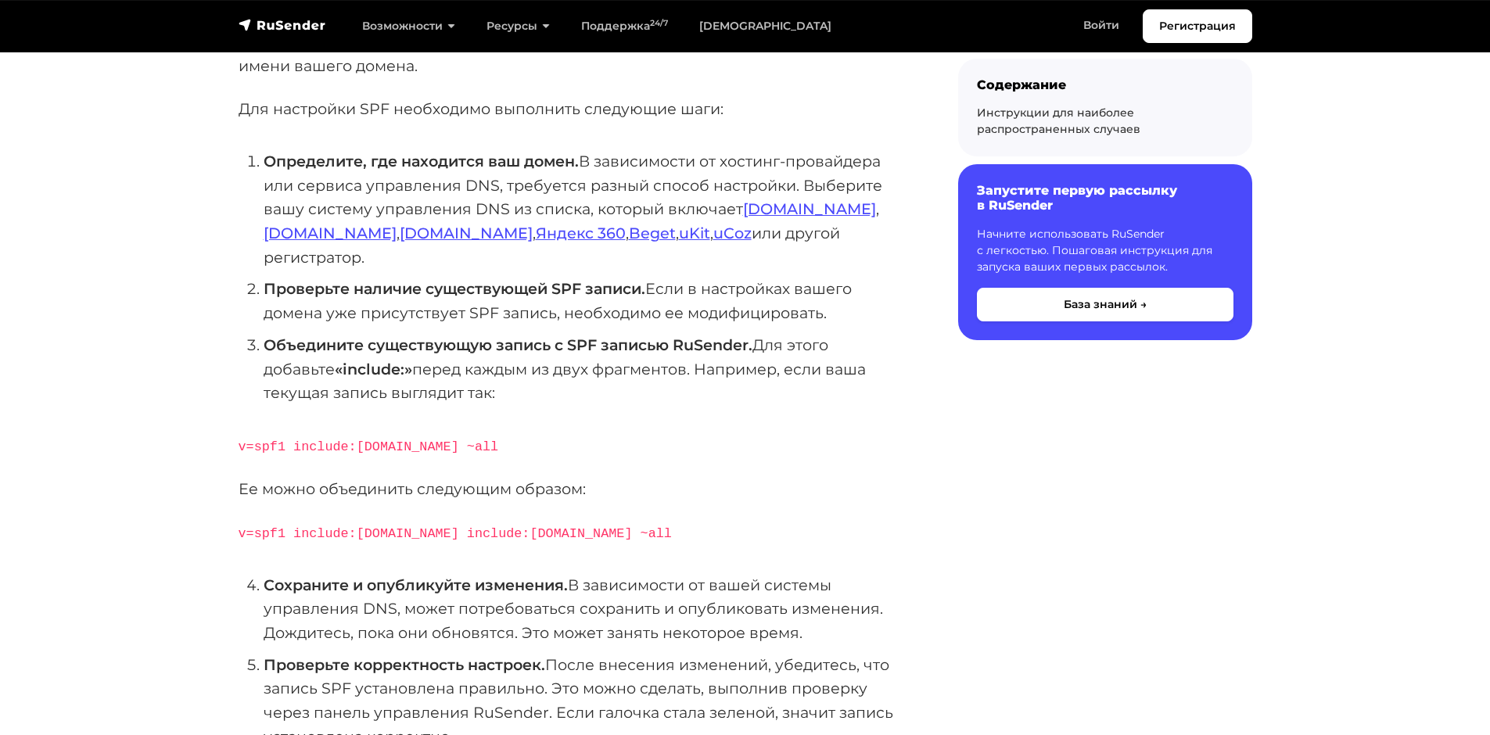
scroll to position [313, 0]
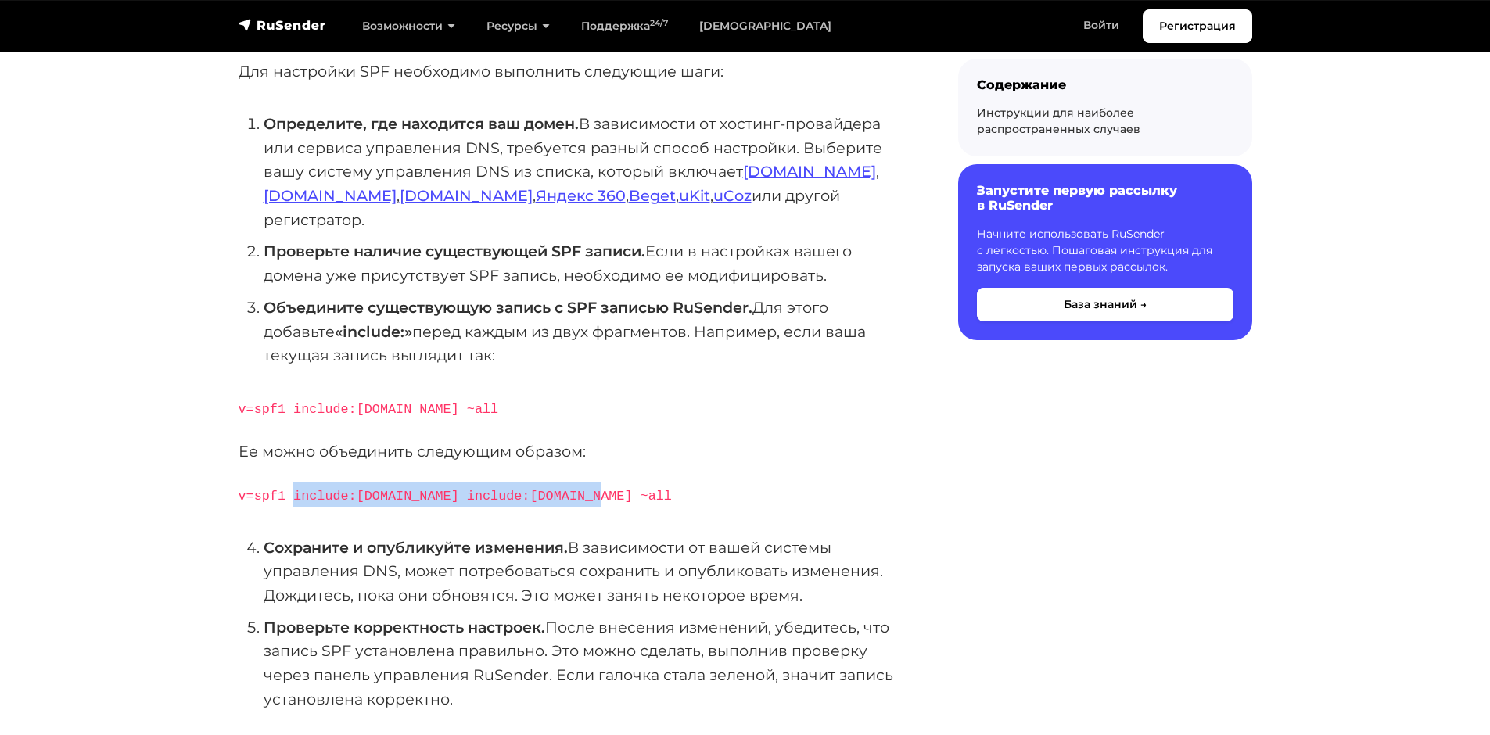
drag, startPoint x: 291, startPoint y: 468, endPoint x: 586, endPoint y: 468, distance: 295.6
click at [586, 482] on p "v=spf1 include:rsndr.ru include:domain.ru ~all" at bounding box center [573, 494] width 669 height 25
drag, startPoint x: 236, startPoint y: 469, endPoint x: 705, endPoint y: 447, distance: 468.9
click at [705, 447] on div "SPF (Sender Policy Framework) — это метод аутентификации писем, который позволя…" at bounding box center [573, 730] width 688 height 1523
copy code "v=spf1 include:rsndr.ru include:domain.ru ~all"
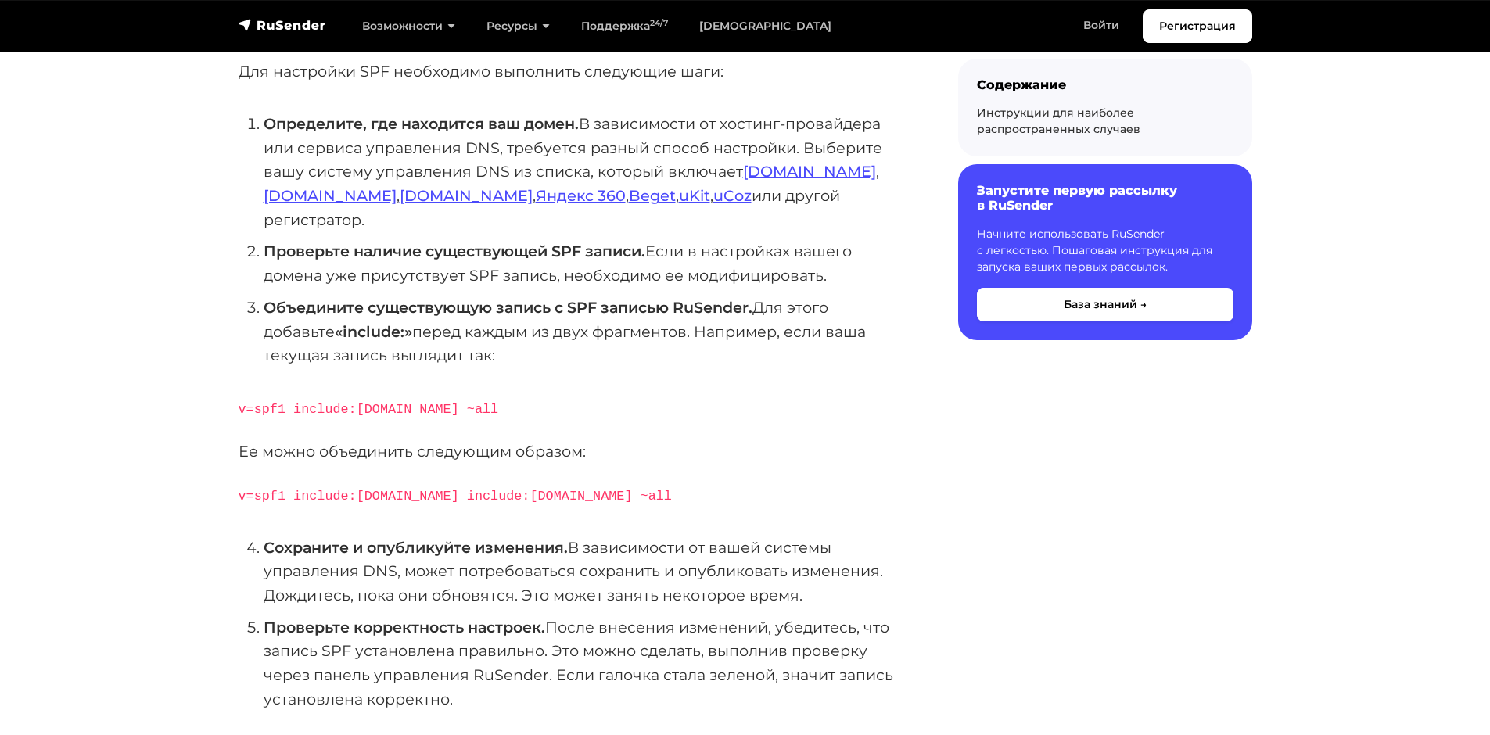
click at [376, 402] on code "v=spf1 include:domain.ru ~all" at bounding box center [369, 409] width 260 height 15
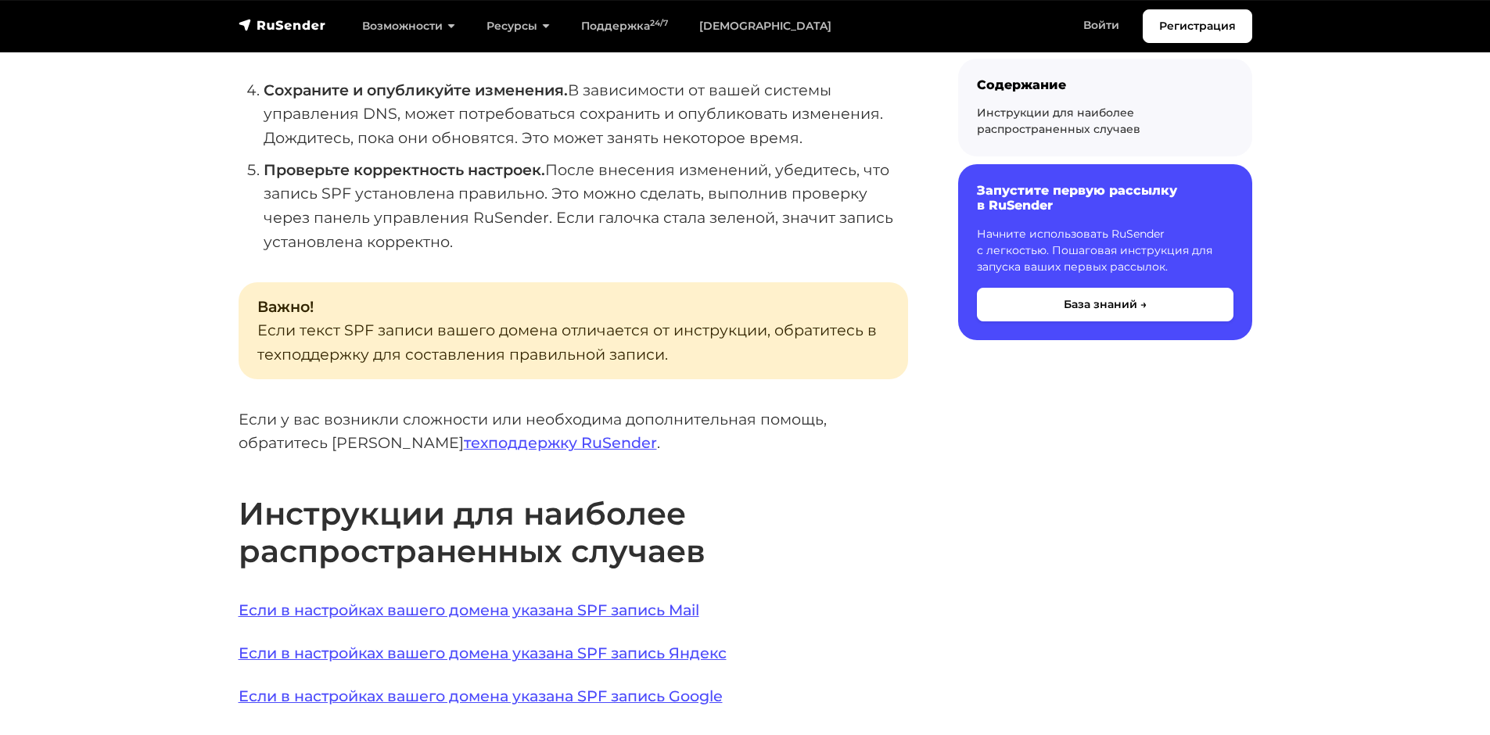
scroll to position [938, 0]
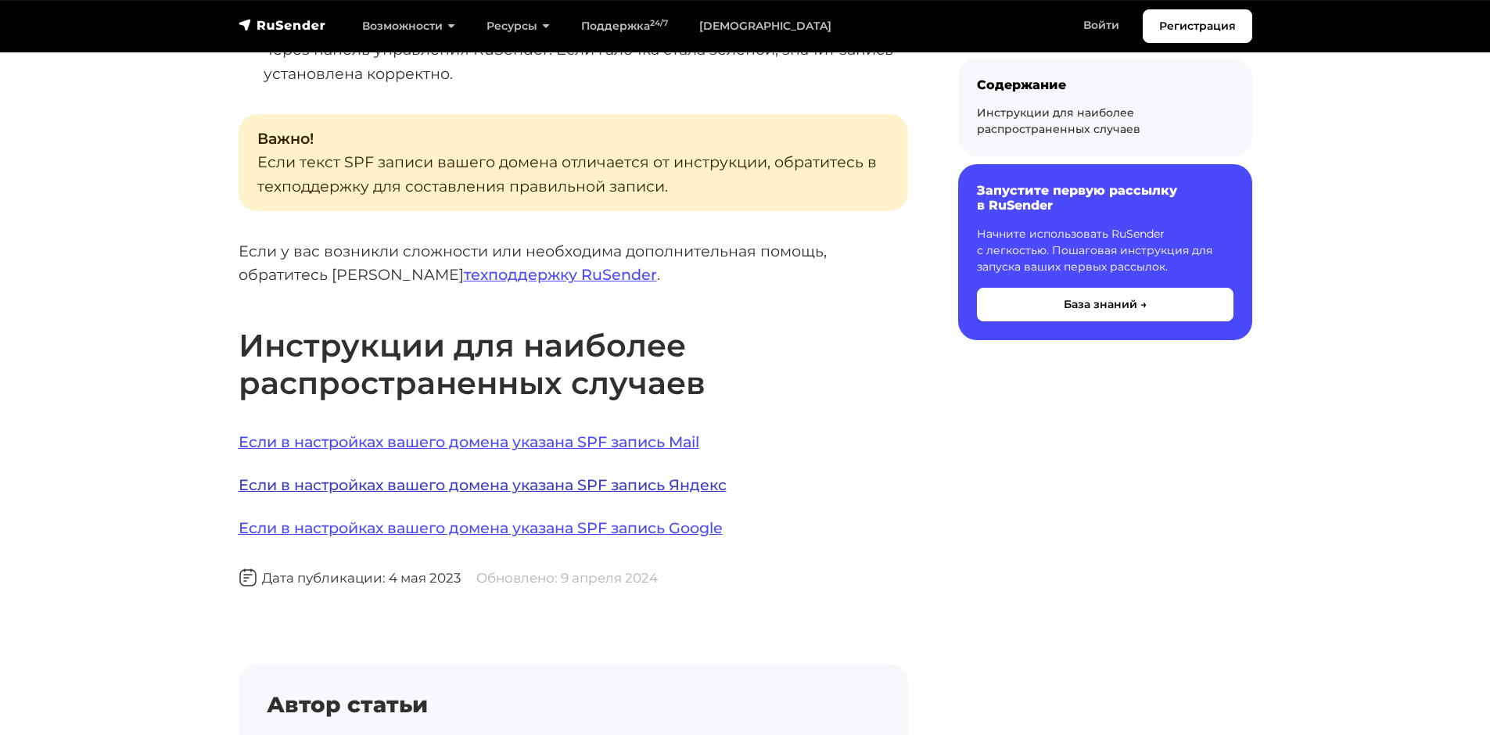
click at [528, 475] on link "Если в настройках вашего домена указана SPF запись Яндекс" at bounding box center [483, 484] width 488 height 19
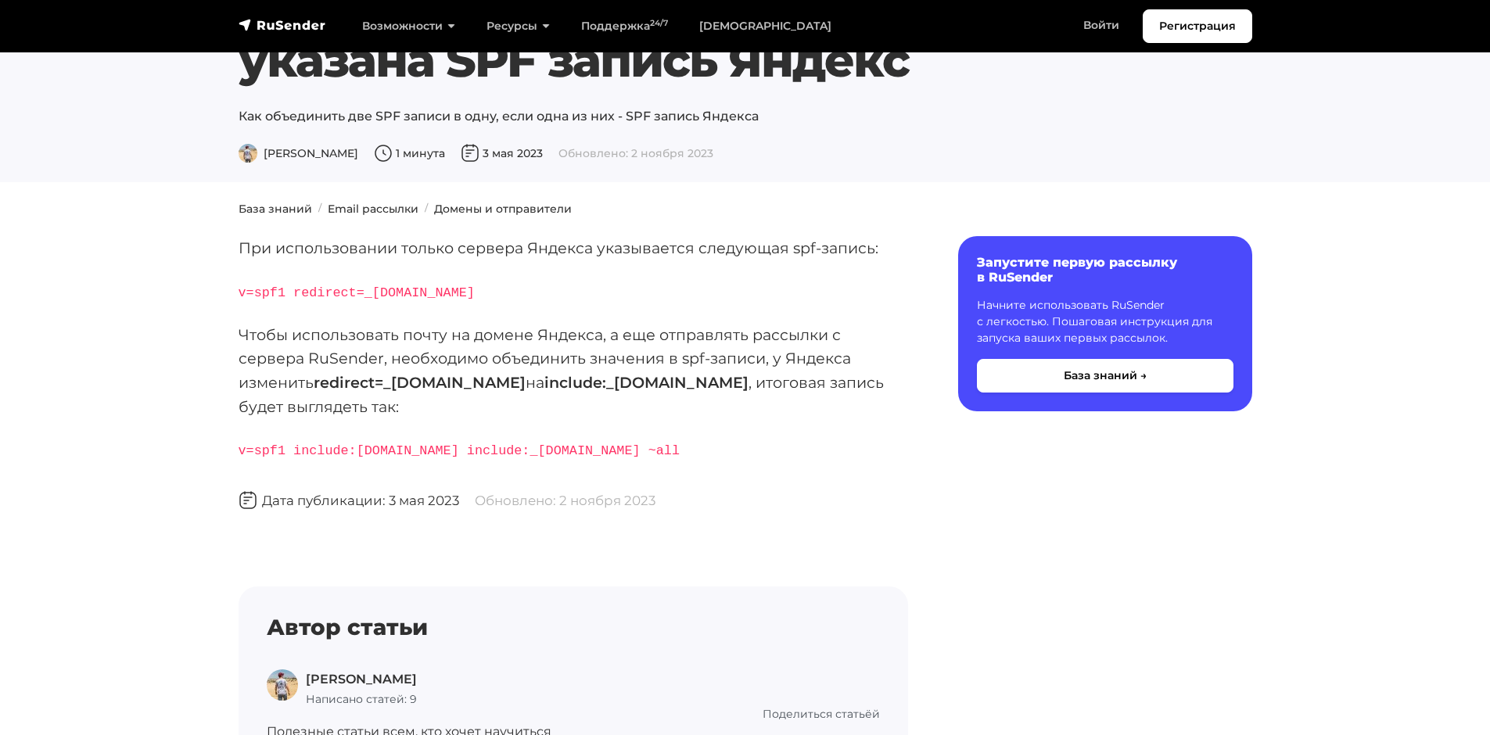
scroll to position [156, 0]
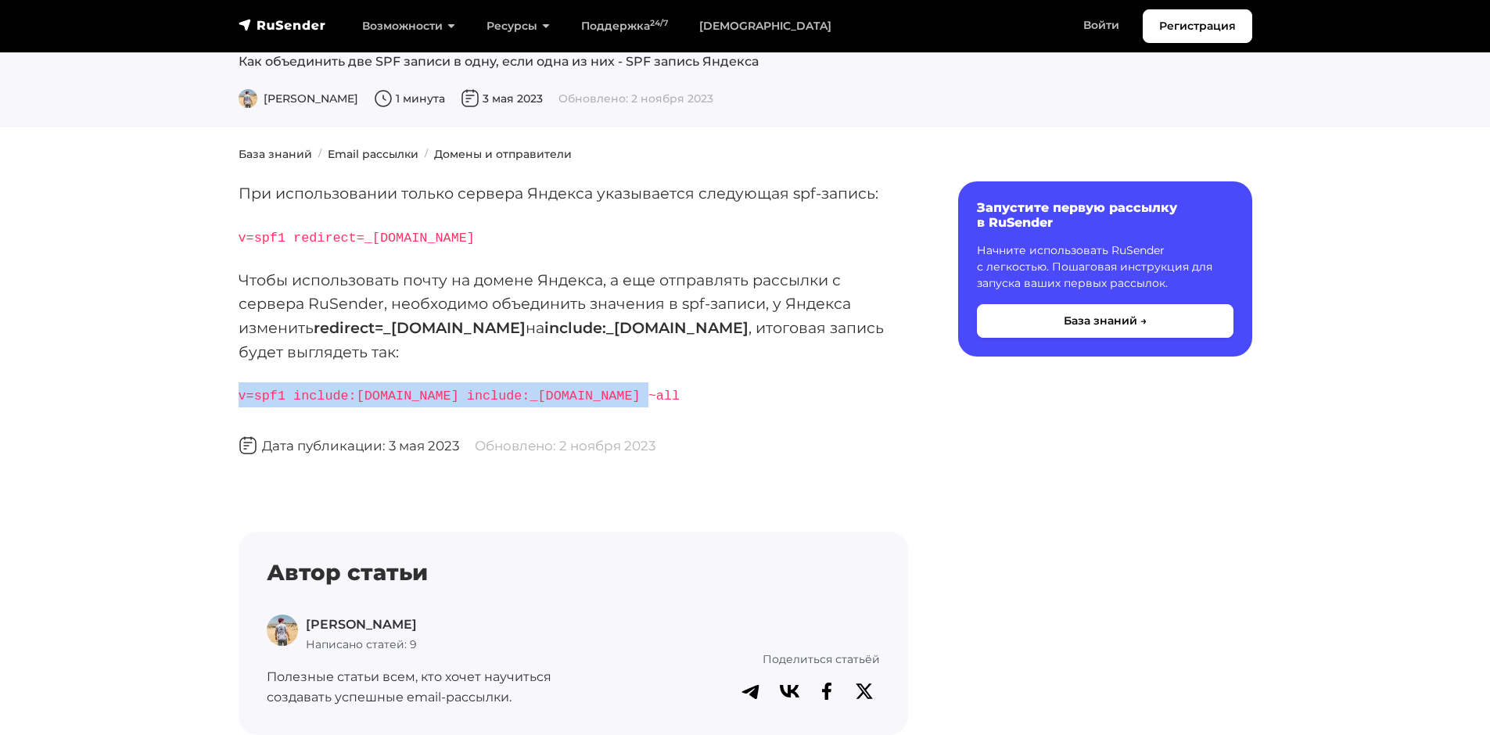
drag, startPoint x: 235, startPoint y: 394, endPoint x: 615, endPoint y: 394, distance: 380.8
click at [615, 394] on div "При использовании только сервера Яндекса указывается следующая spf-запись: v=sp…" at bounding box center [573, 467] width 688 height 572
copy code "v=spf1 include:rsndr.ru include:_spf.yandex.net ~all"
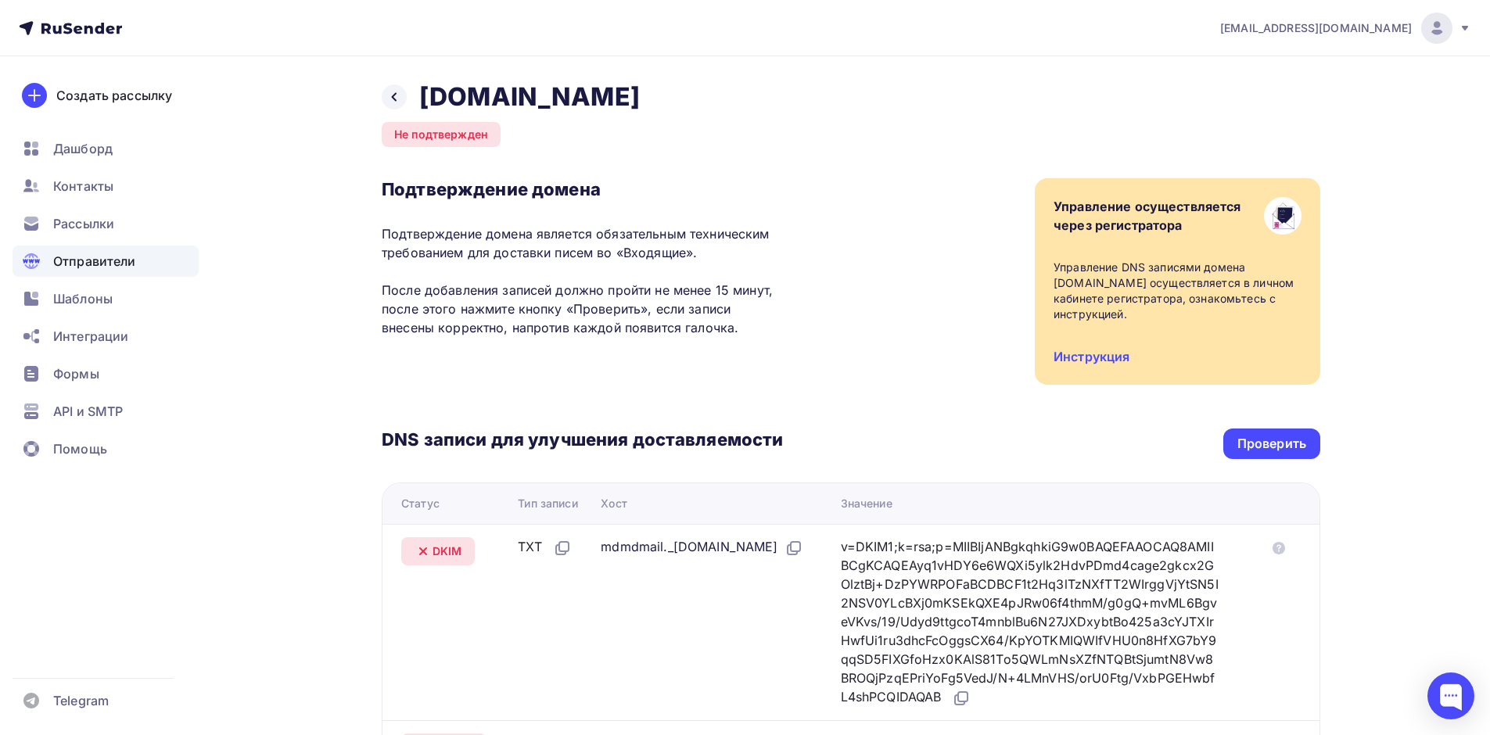
click at [404, 85] on div "Назад [DOMAIN_NAME]" at bounding box center [511, 96] width 258 height 31
click at [390, 95] on icon at bounding box center [394, 97] width 13 height 13
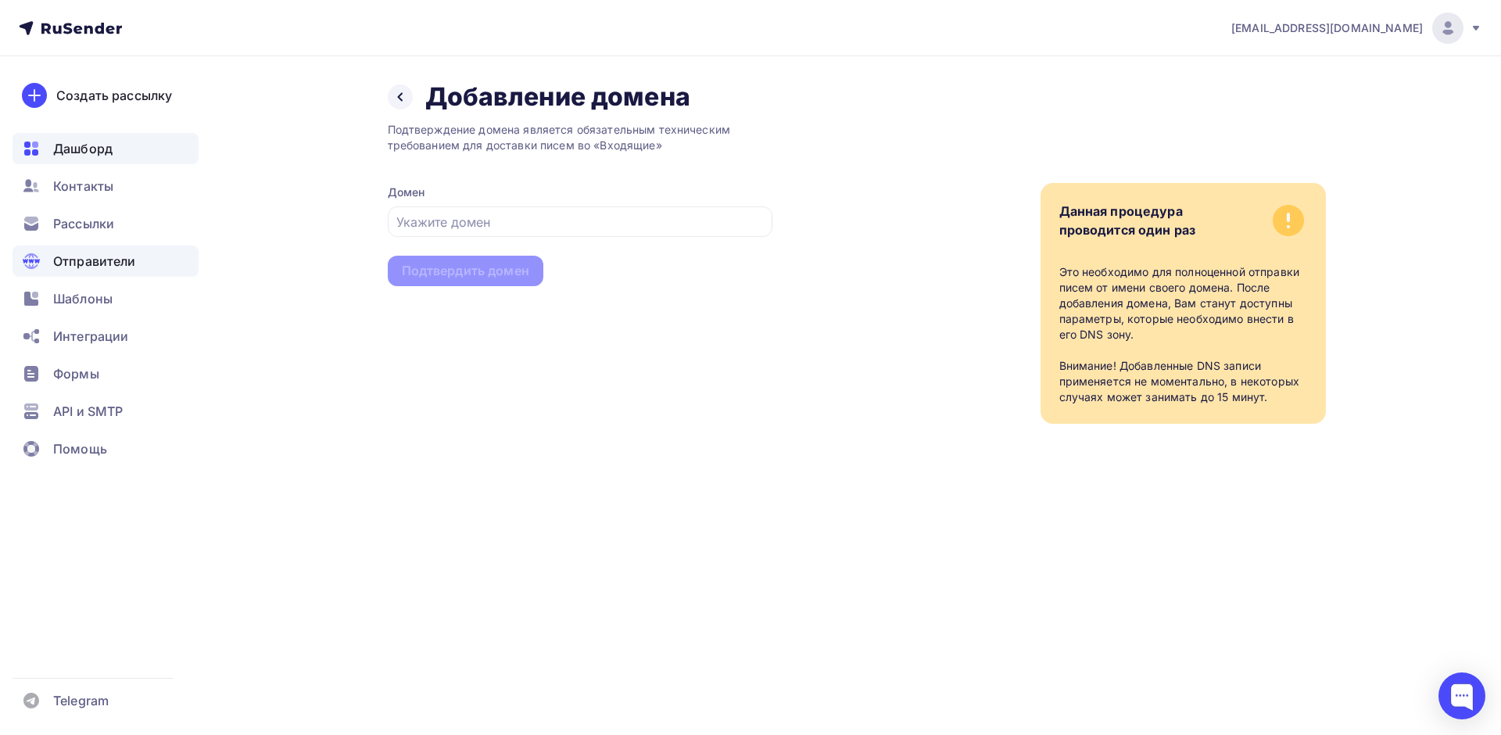
click at [95, 145] on span "Дашборд" at bounding box center [82, 148] width 59 height 19
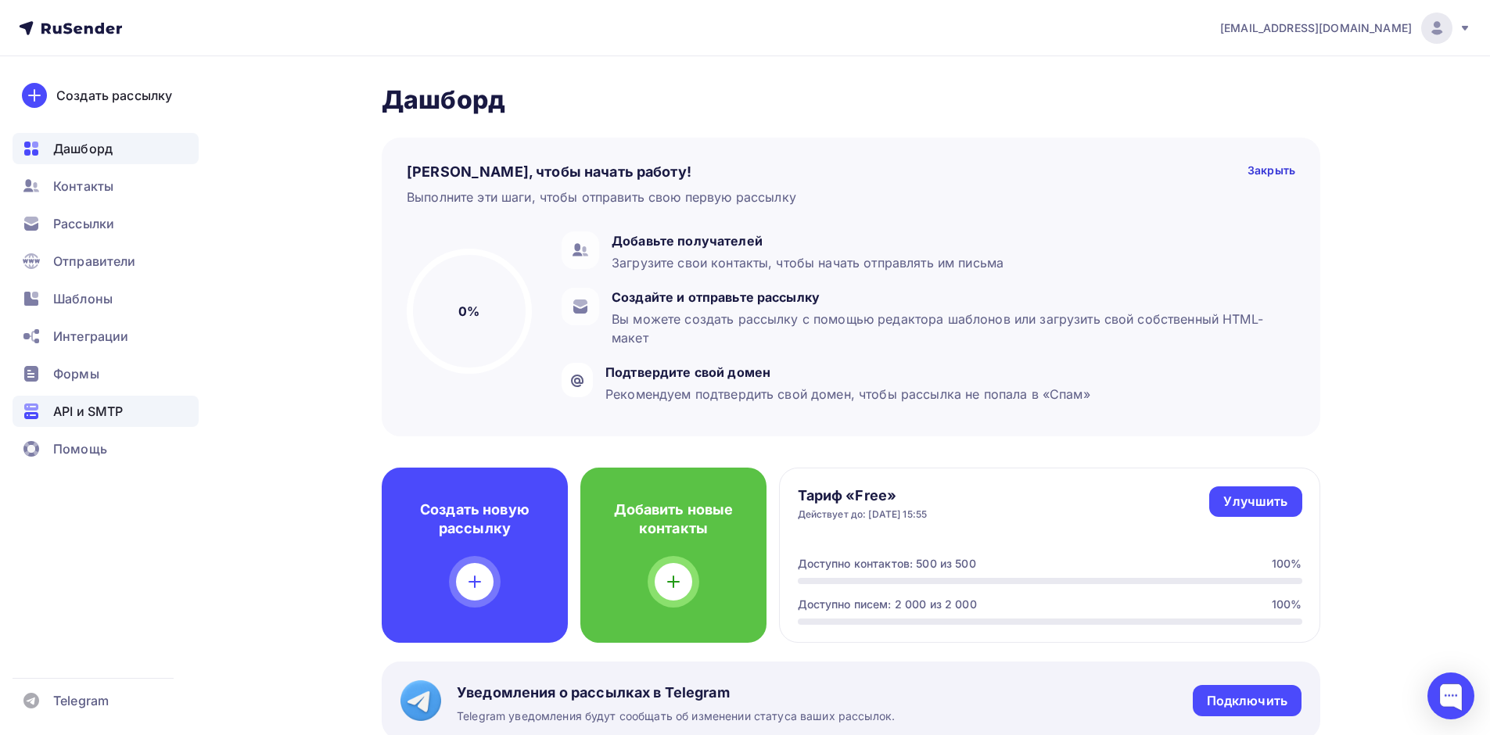
click at [69, 404] on span "API и SMTP" at bounding box center [88, 411] width 70 height 19
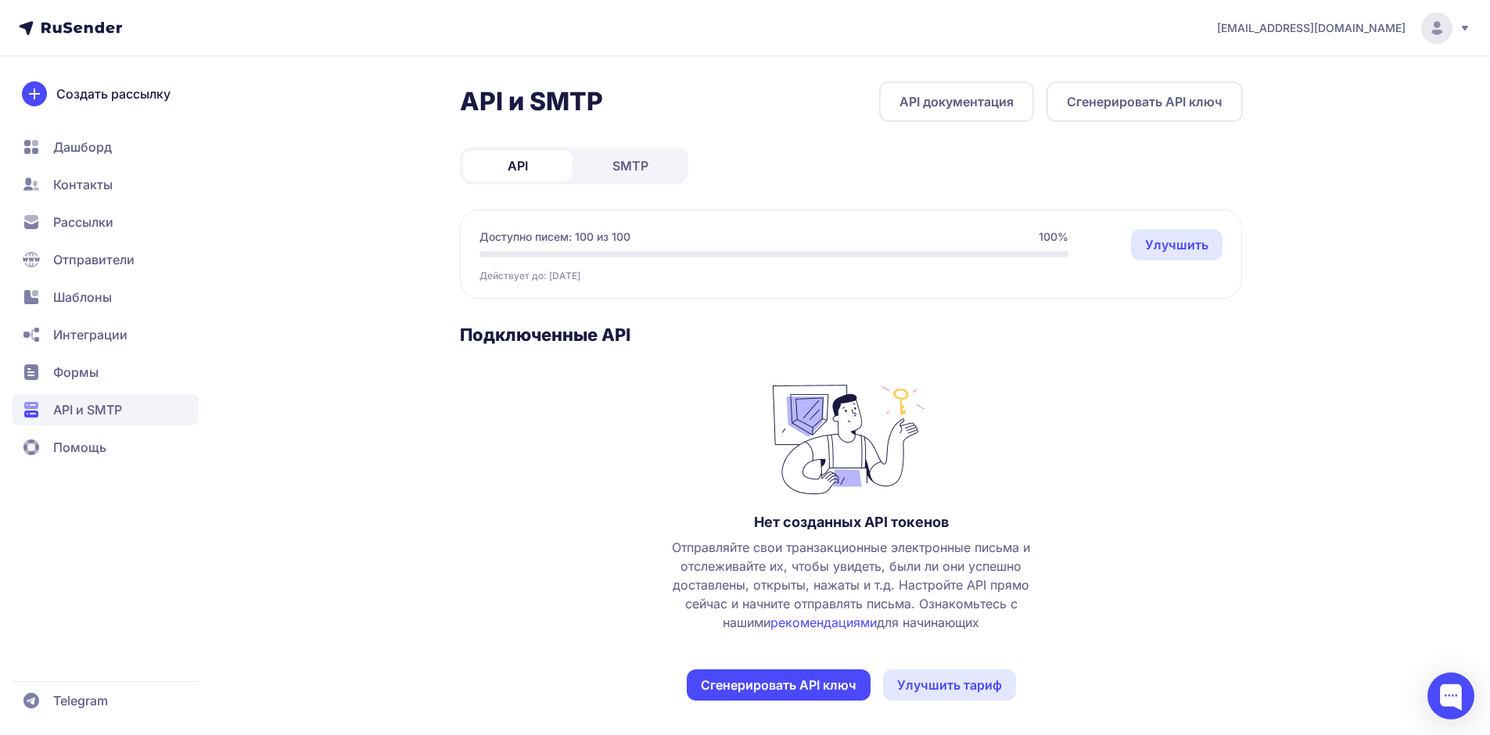
click at [106, 152] on span "Дашборд" at bounding box center [82, 147] width 59 height 19
click at [1466, 36] on div "[EMAIL_ADDRESS][DOMAIN_NAME]" at bounding box center [1344, 28] width 254 height 31
click at [599, 393] on div "Нет созданных API токенов Отправляйте свои транзакционные электронные письма и …" at bounding box center [851, 539] width 783 height 324
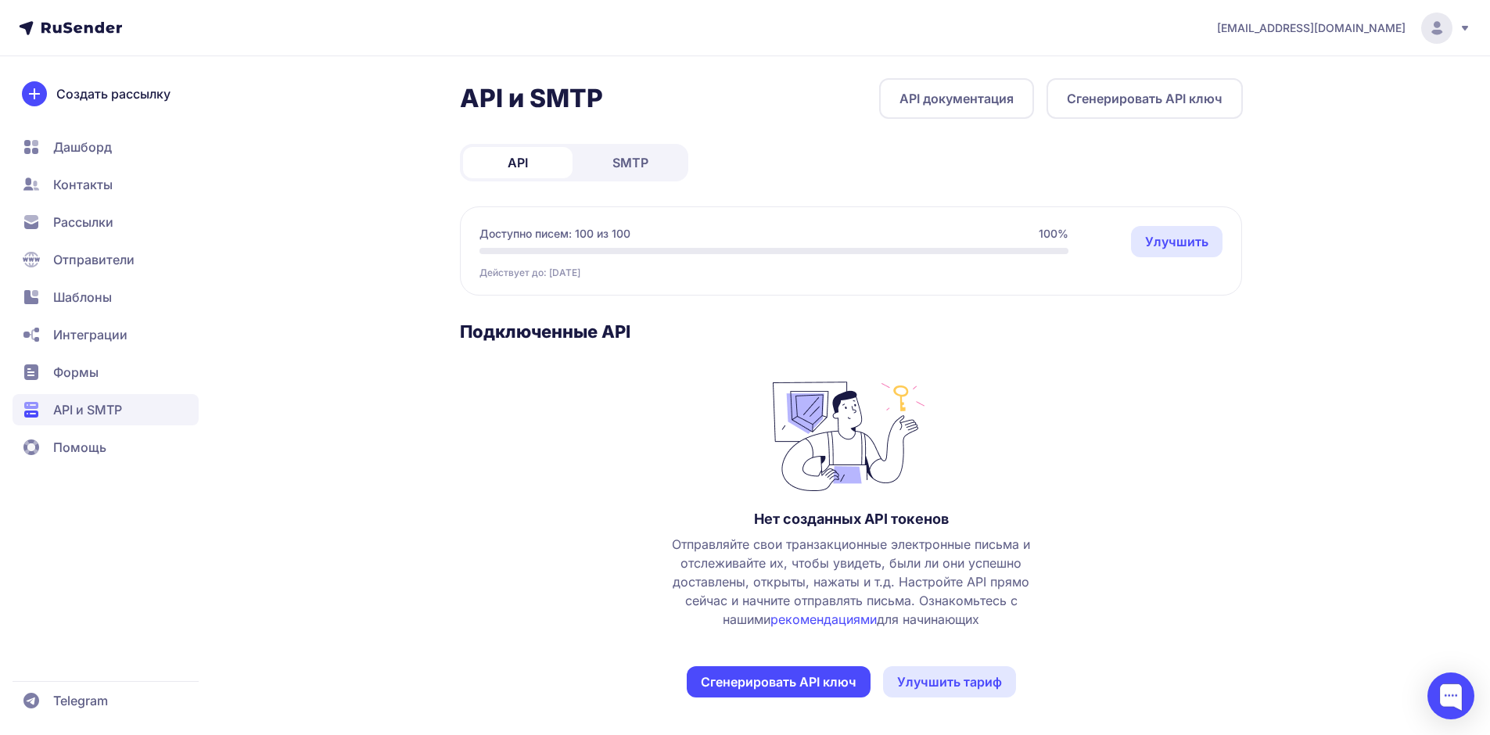
click at [777, 683] on button "Сгенерировать API ключ" at bounding box center [779, 681] width 184 height 31
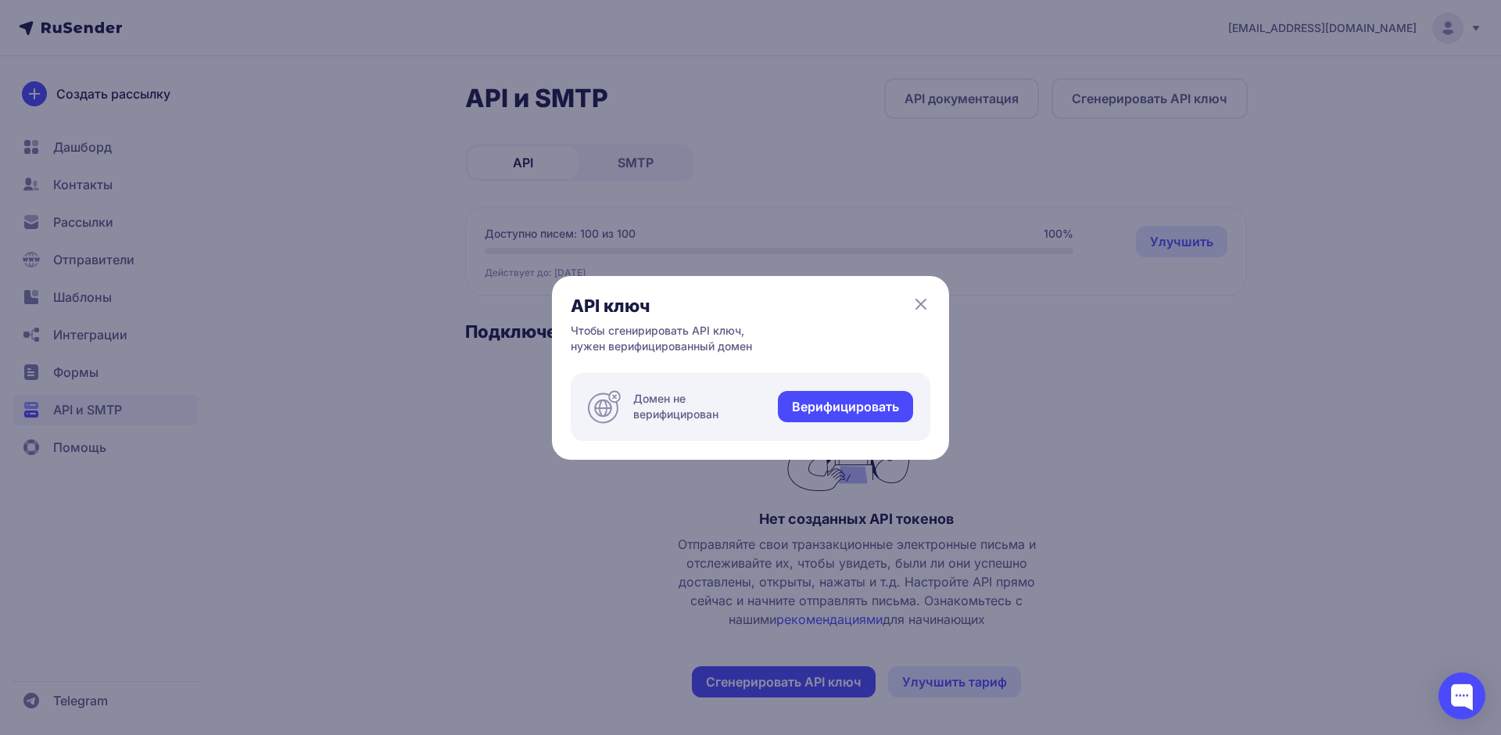
click at [809, 401] on link "Верифицировать" at bounding box center [845, 406] width 135 height 31
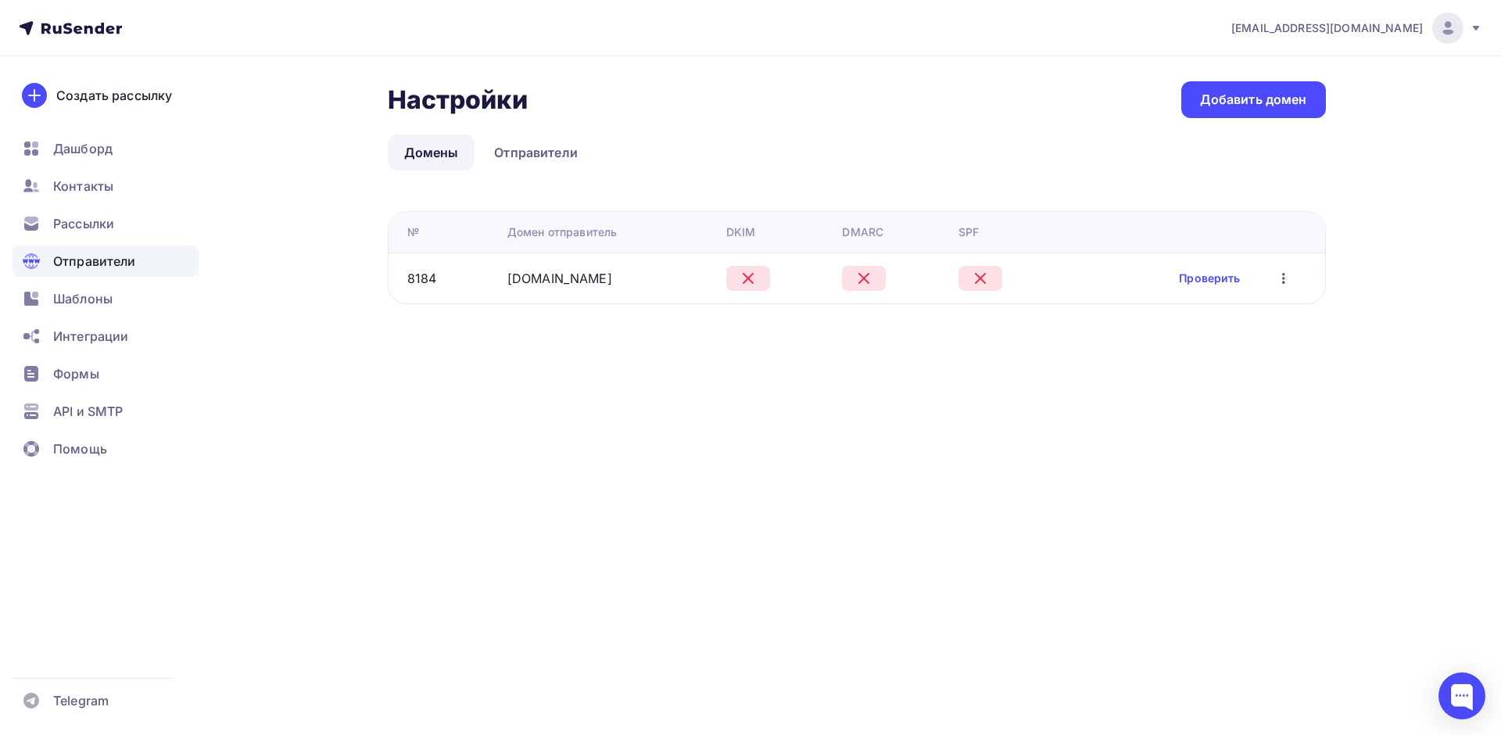
click at [1285, 274] on icon "button" at bounding box center [1284, 278] width 19 height 19
click at [1190, 303] on link "Редактировать" at bounding box center [1209, 318] width 169 height 31
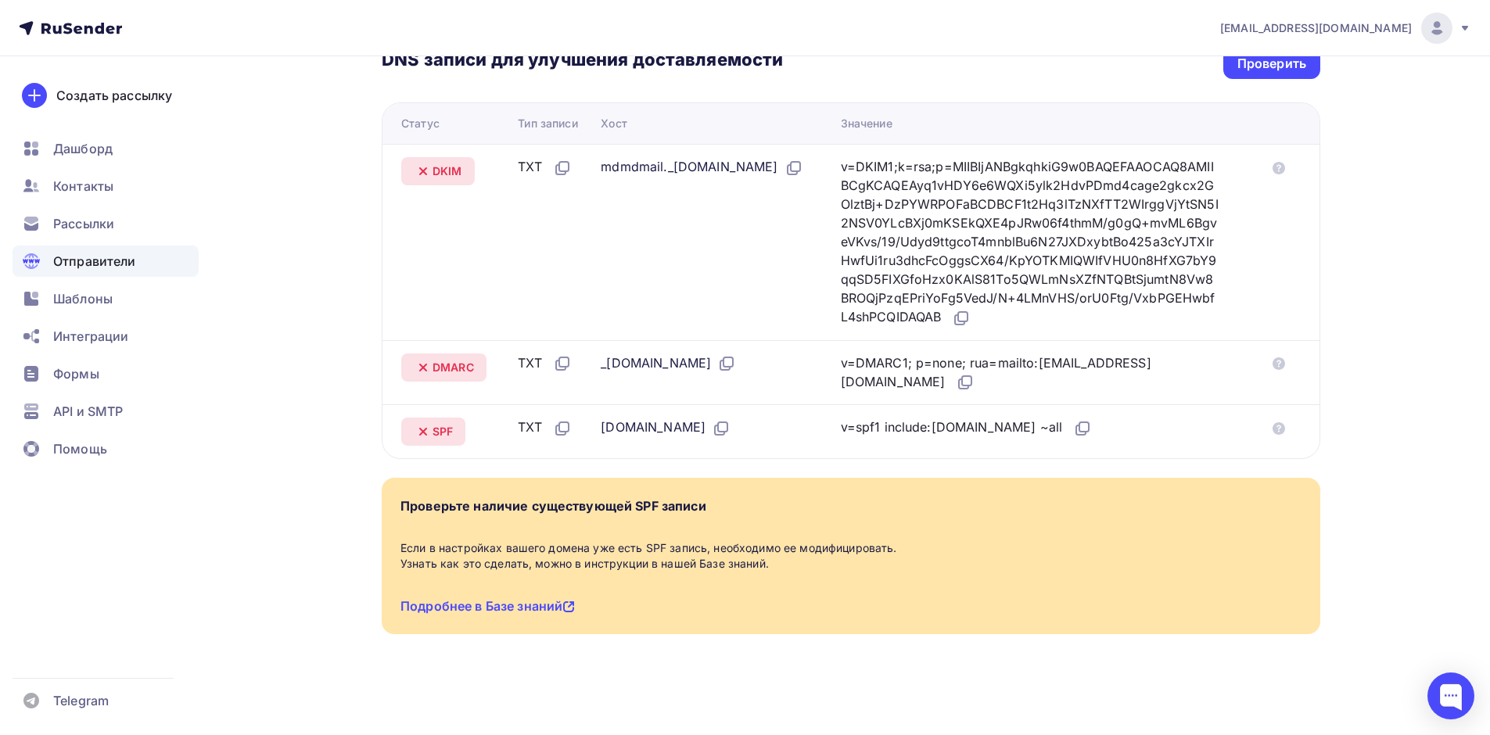
scroll to position [224, 0]
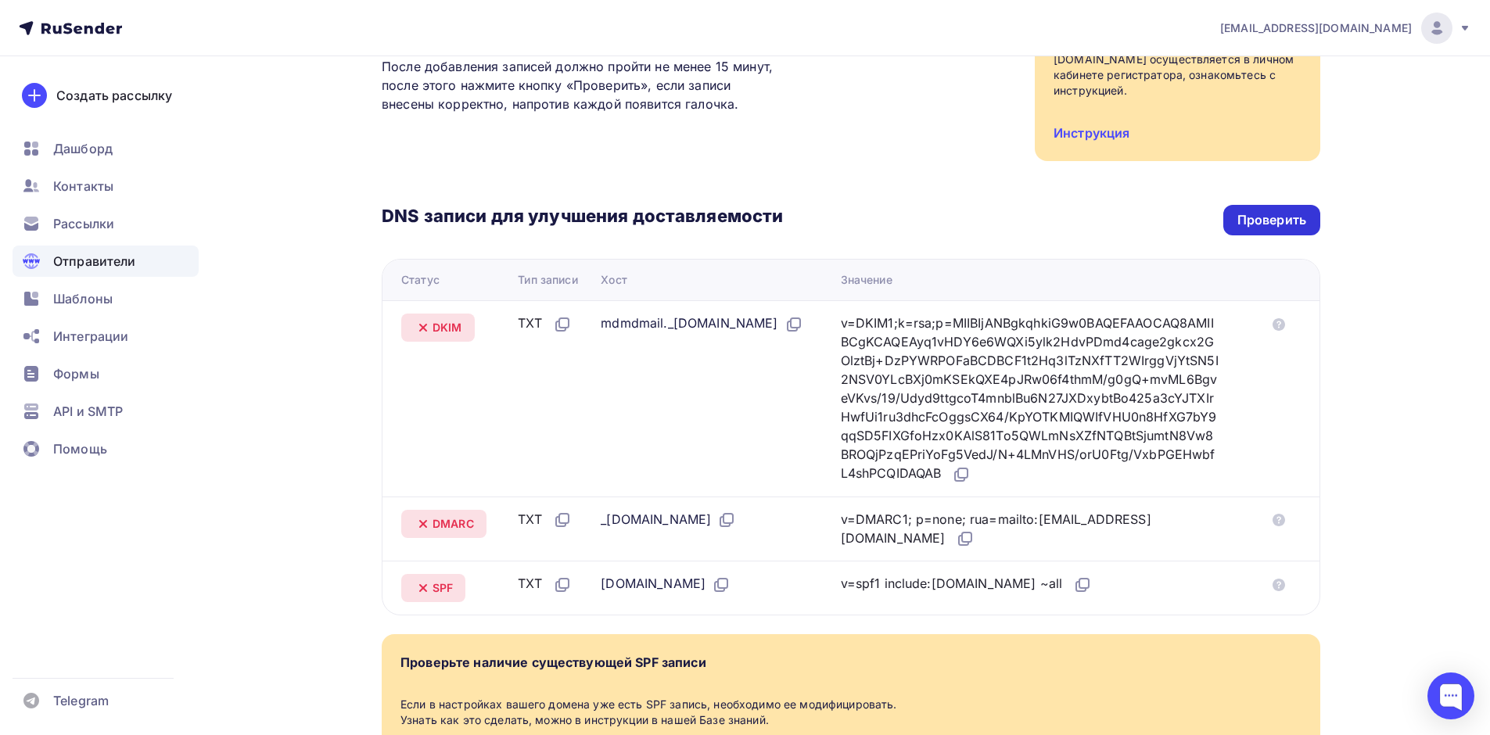
click at [1300, 225] on div "Проверить" at bounding box center [1271, 220] width 69 height 18
click at [1277, 327] on icon at bounding box center [1278, 324] width 13 height 13
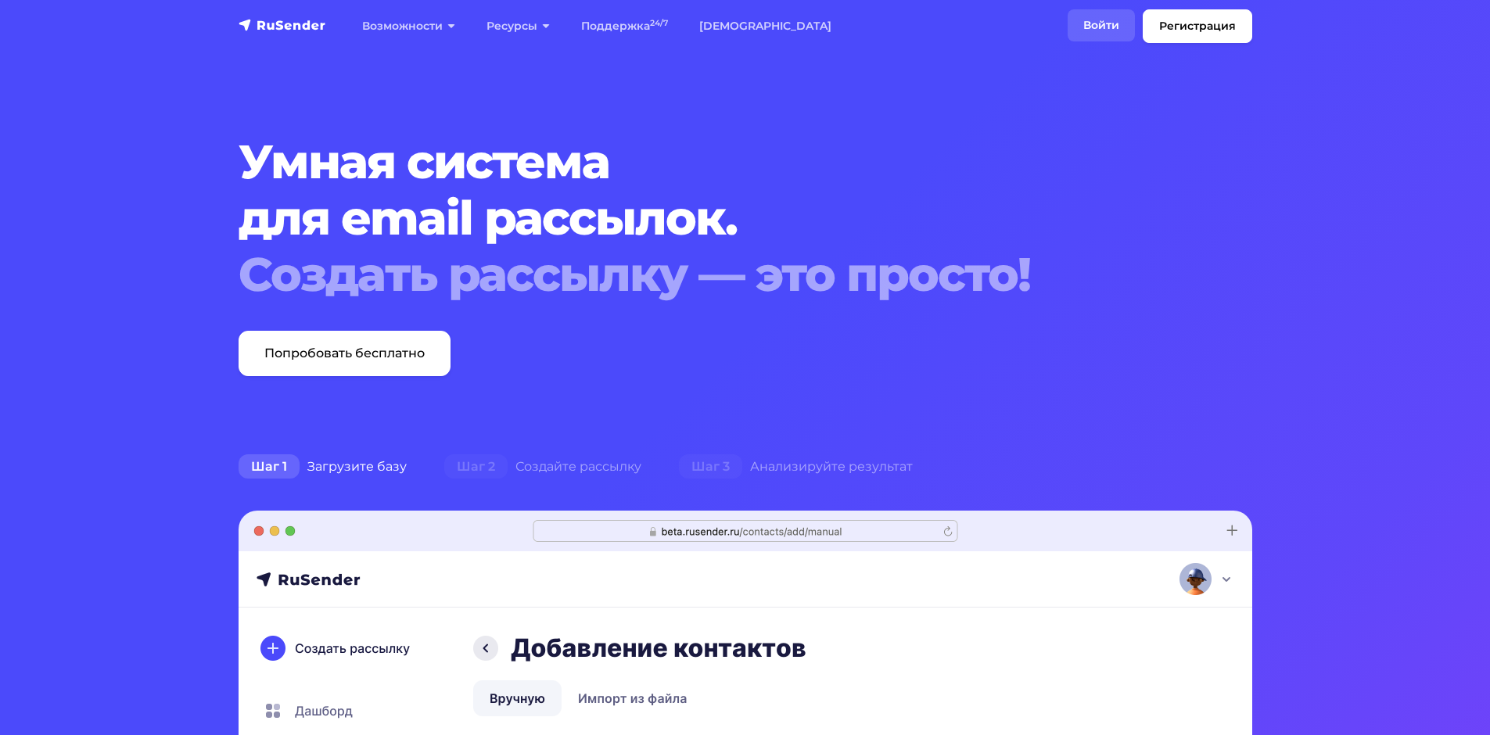
click at [1095, 29] on link "Войти" at bounding box center [1100, 25] width 67 height 32
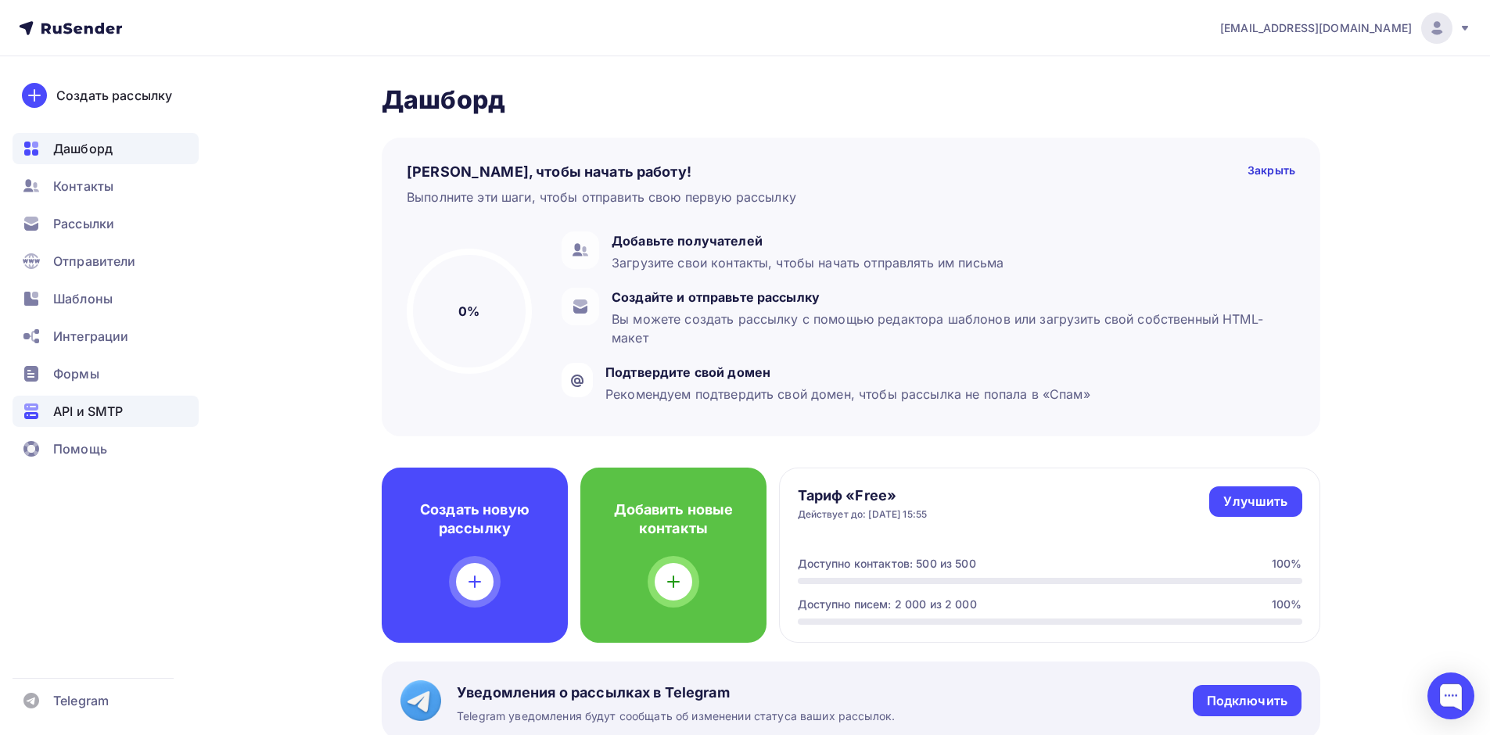
click at [106, 413] on span "API и SMTP" at bounding box center [88, 411] width 70 height 19
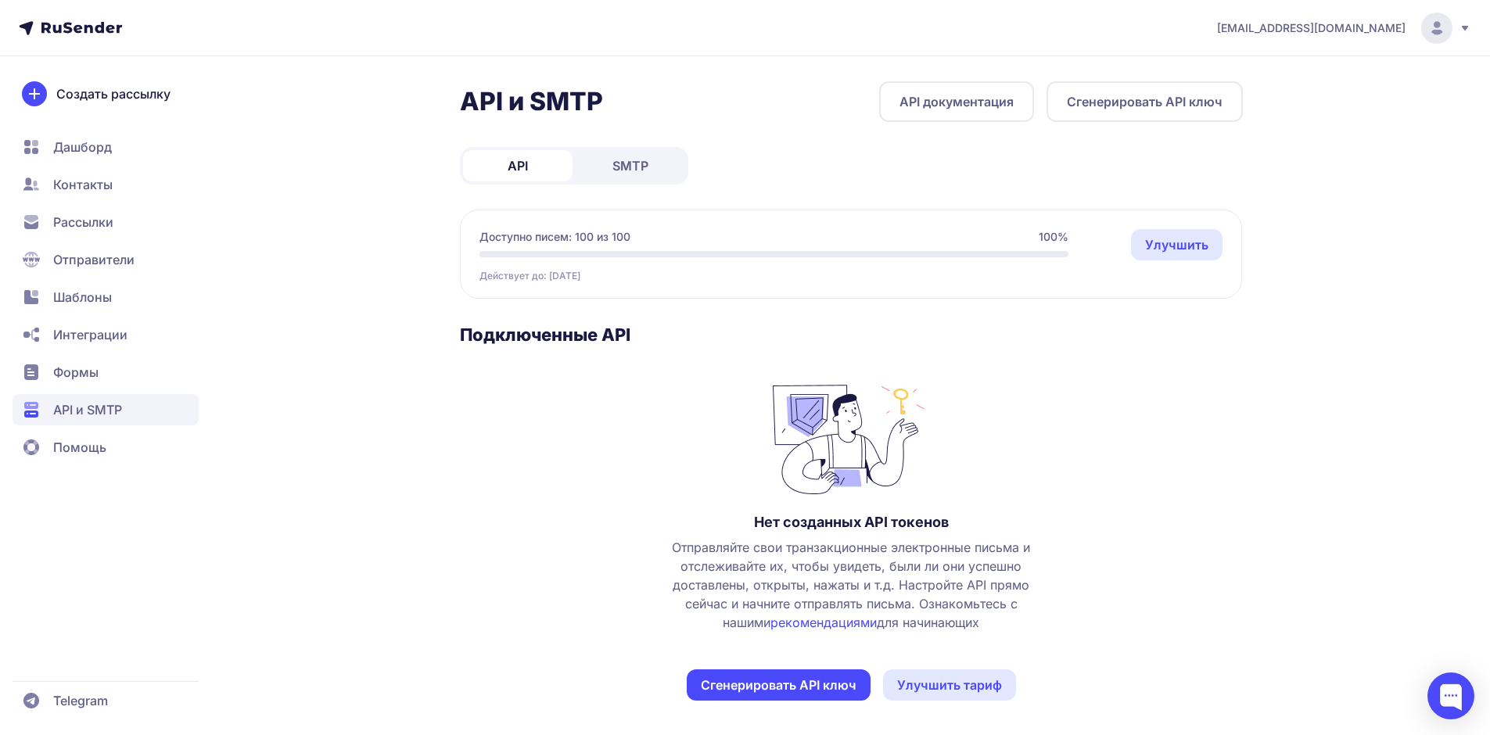
click at [800, 692] on button "Сгенерировать API ключ" at bounding box center [779, 684] width 184 height 31
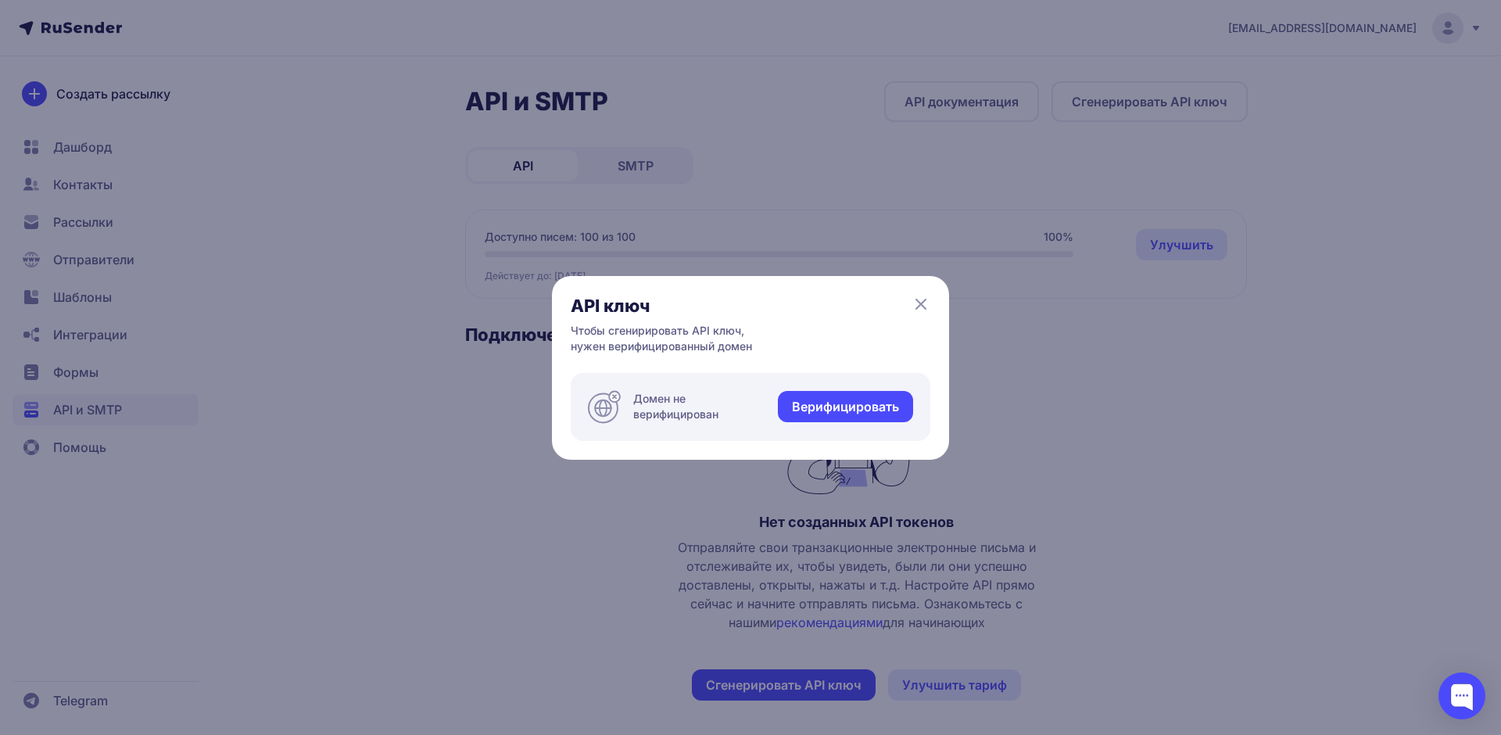
click at [872, 412] on link "Верифицировать" at bounding box center [845, 406] width 135 height 31
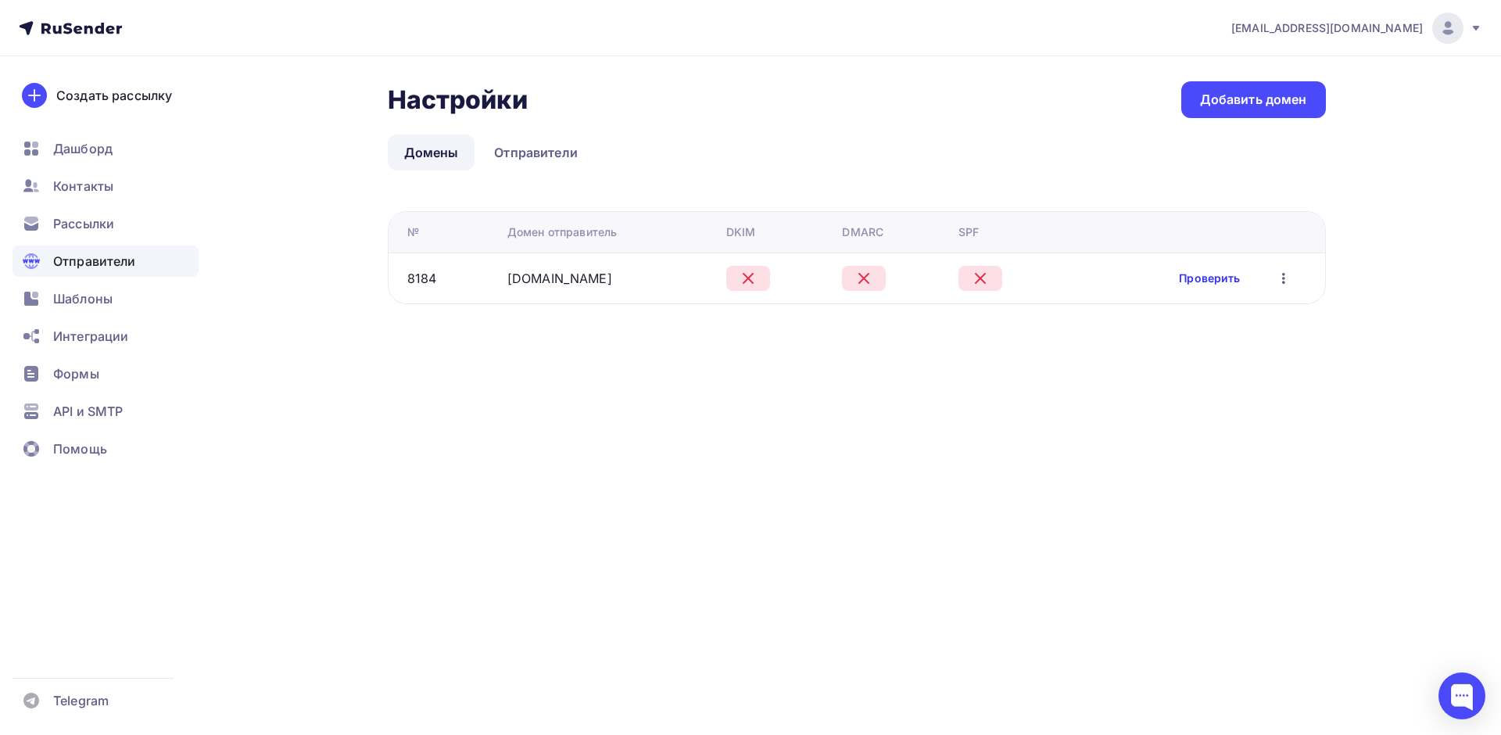
click at [1206, 285] on link "Проверить" at bounding box center [1209, 279] width 61 height 16
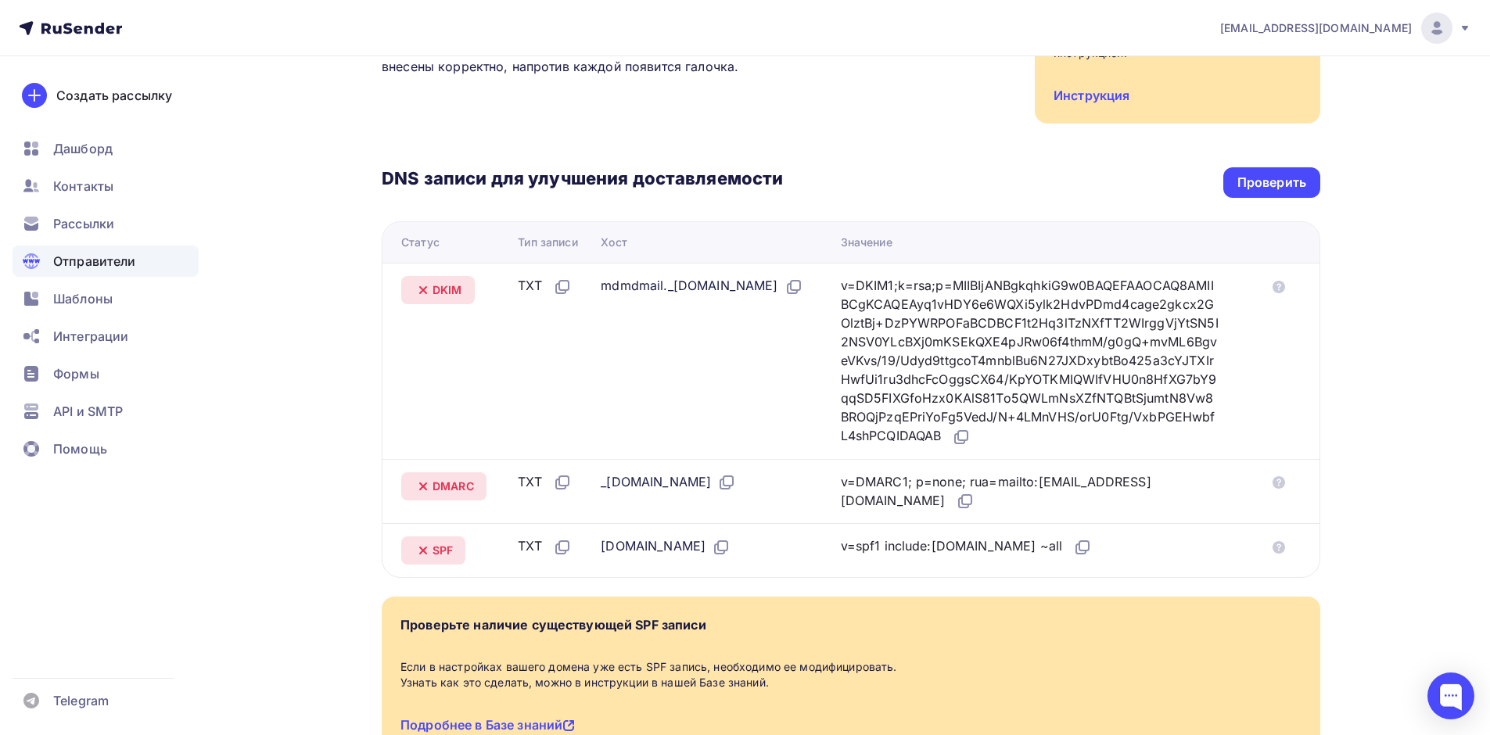
scroll to position [224, 0]
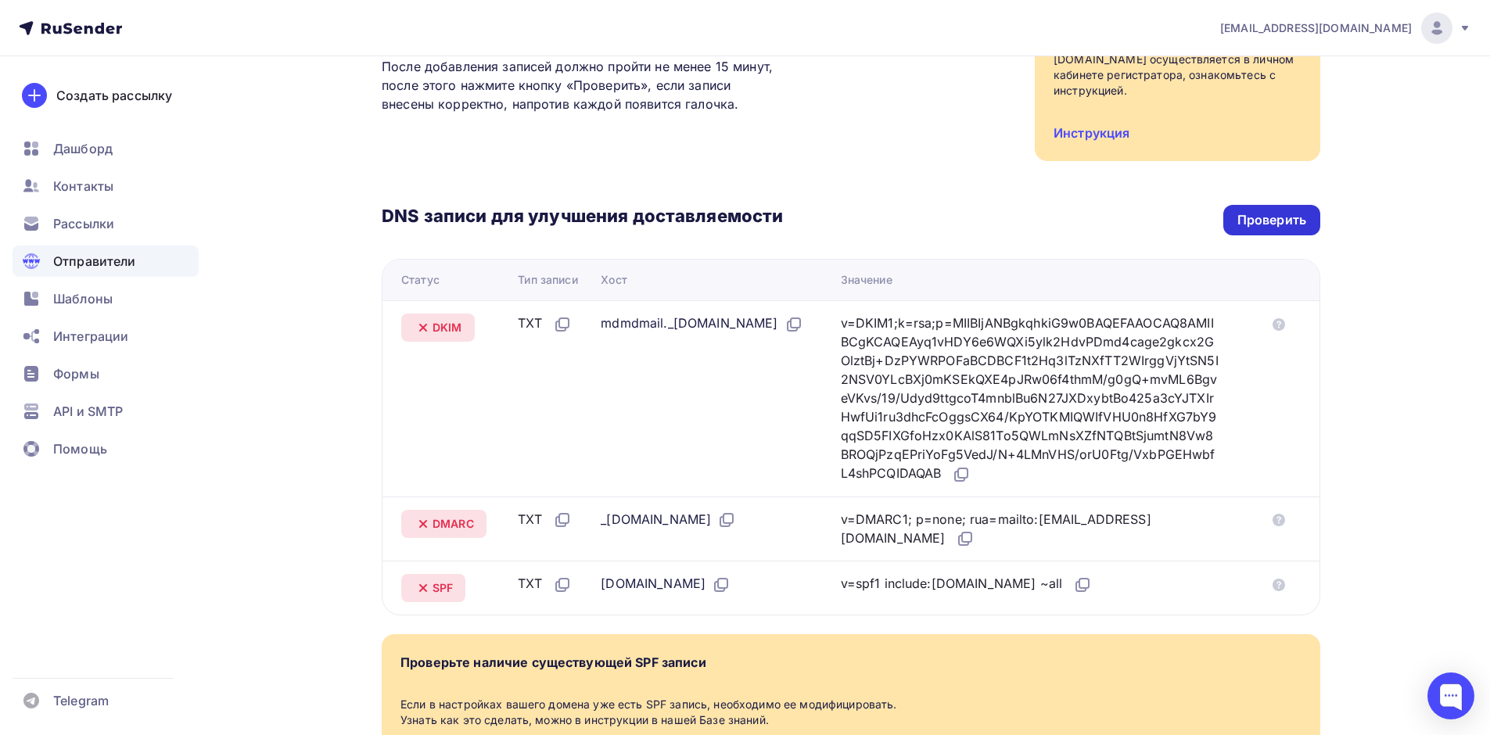
click at [1273, 217] on div "Проверить" at bounding box center [1271, 220] width 69 height 18
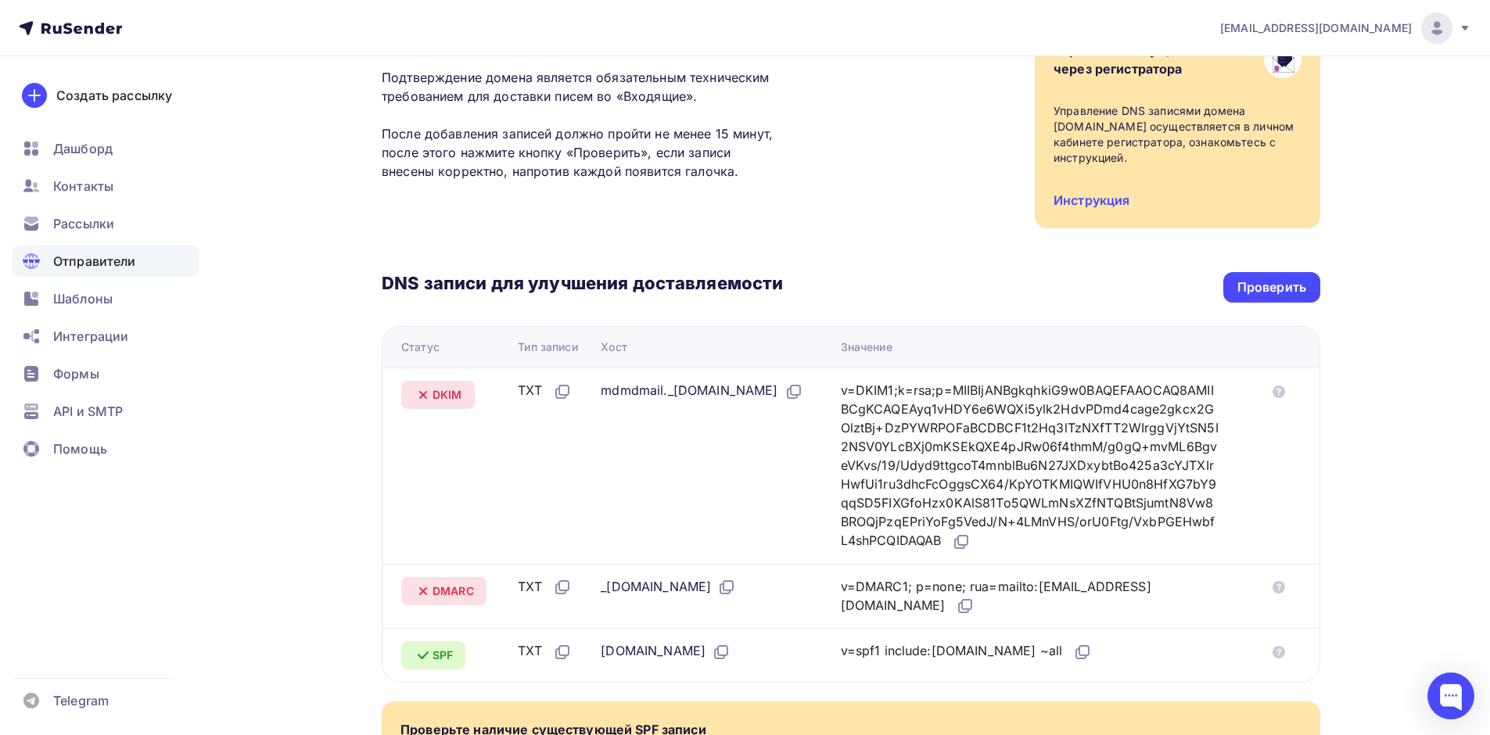
scroll to position [313, 0]
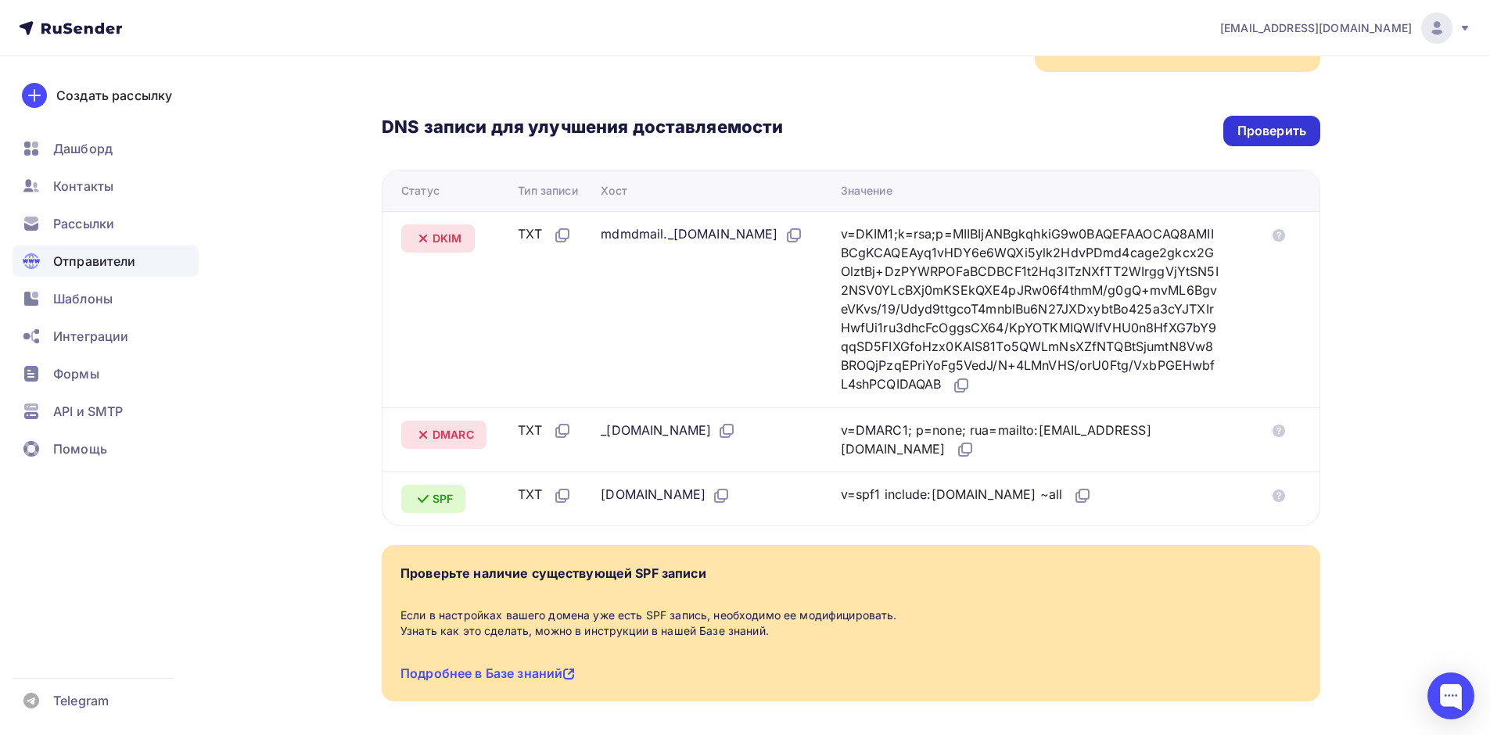
click at [1252, 125] on div "Проверить" at bounding box center [1271, 131] width 69 height 18
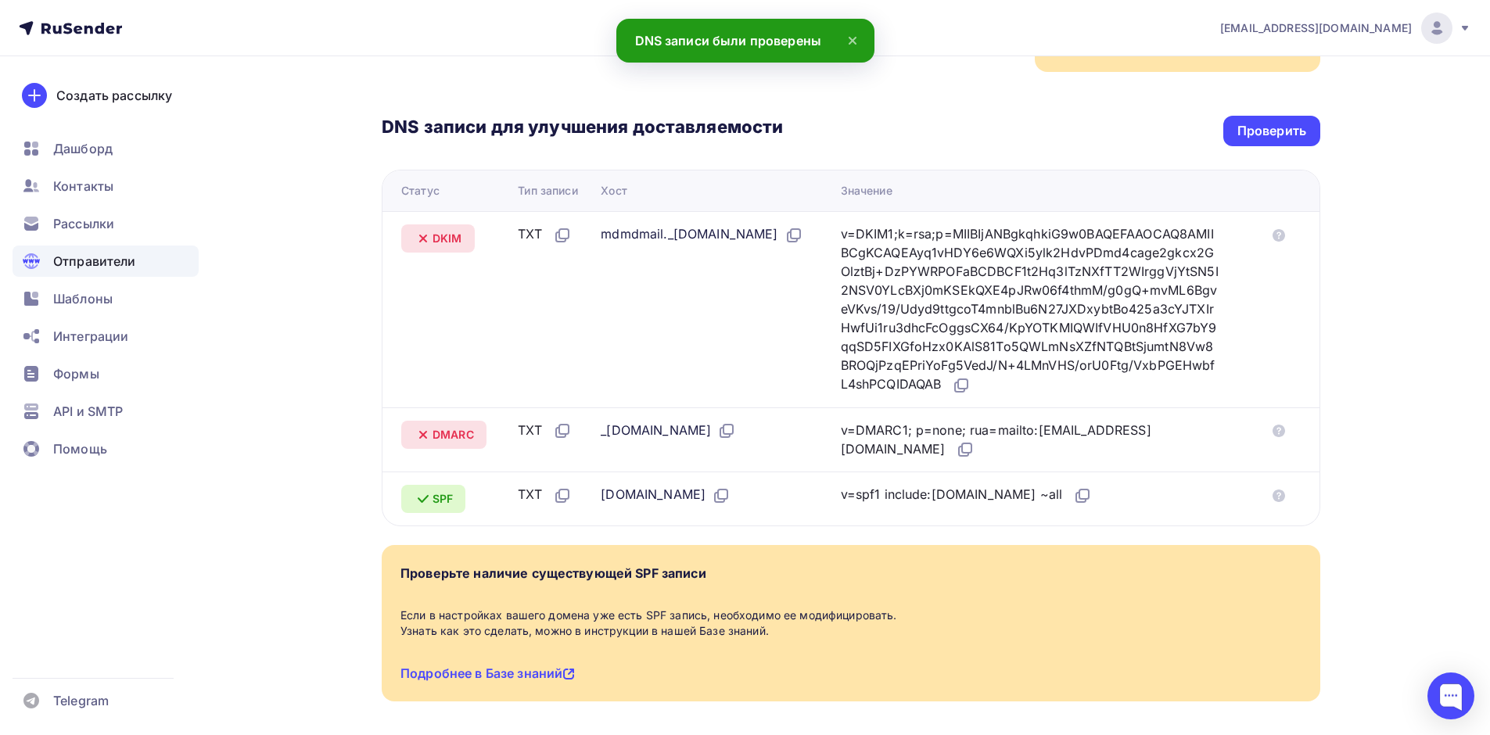
click at [758, 299] on td "mdmdmail._[DOMAIN_NAME]" at bounding box center [713, 309] width 239 height 196
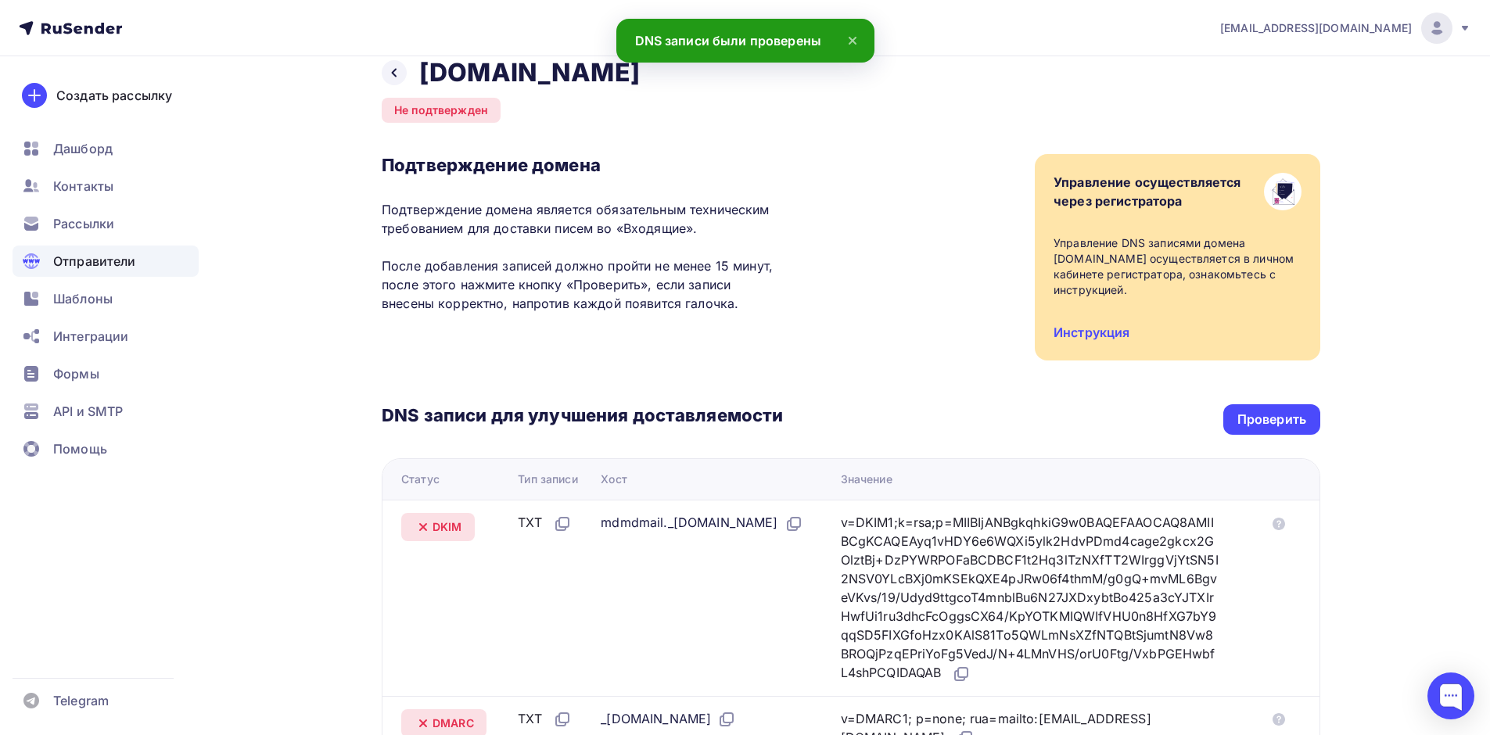
scroll to position [0, 0]
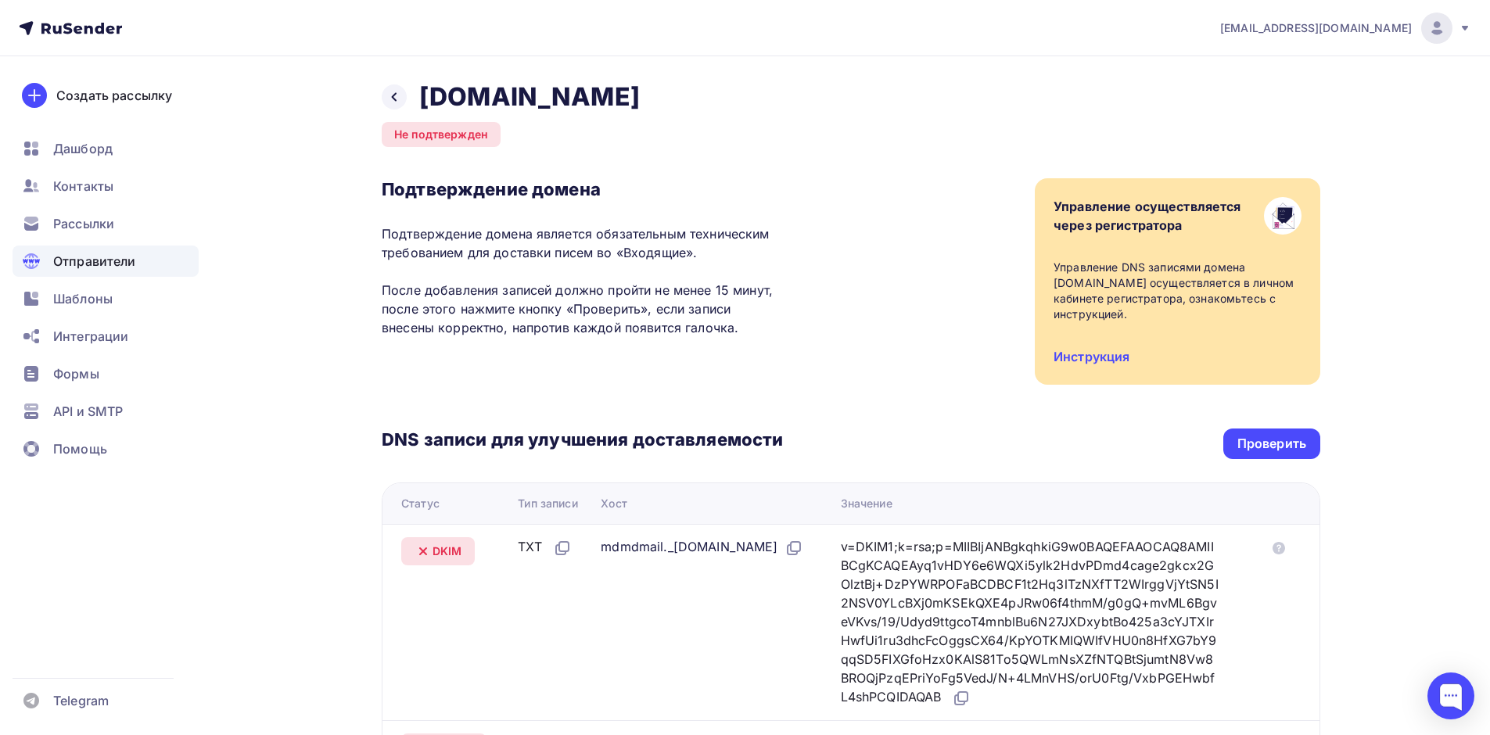
drag, startPoint x: 419, startPoint y: 93, endPoint x: 827, endPoint y: 362, distance: 488.2
click at [827, 362] on div "Назад [DOMAIN_NAME] Не подтвержден Подтверждение домена Подтверждение домена яв…" at bounding box center [851, 566] width 938 height 971
click at [802, 257] on div "Подтверждение домена Подтверждение домена является обязательным техническим тре…" at bounding box center [851, 281] width 938 height 206
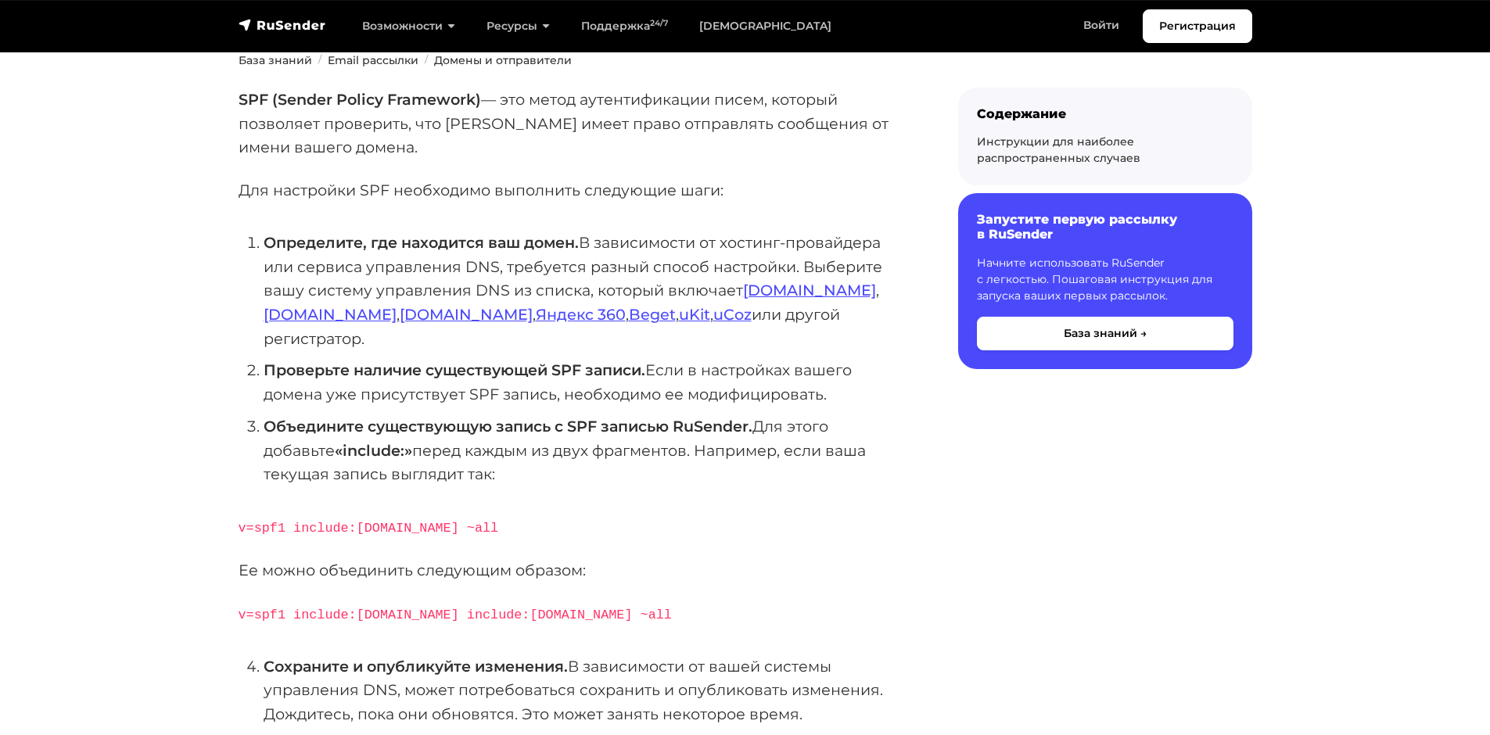
scroll to position [156, 0]
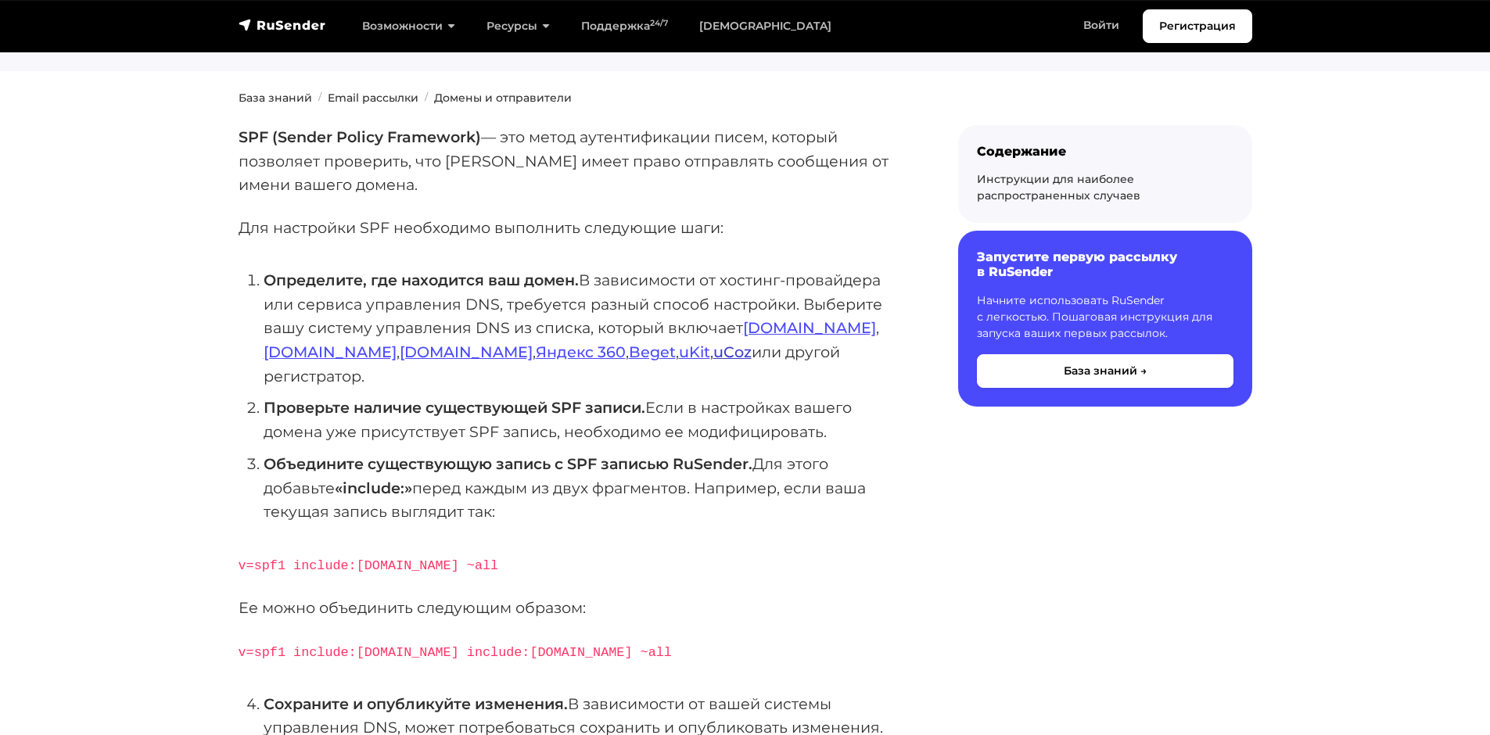
click at [713, 354] on link "uCoz" at bounding box center [732, 352] width 38 height 19
